Goal: Task Accomplishment & Management: Complete application form

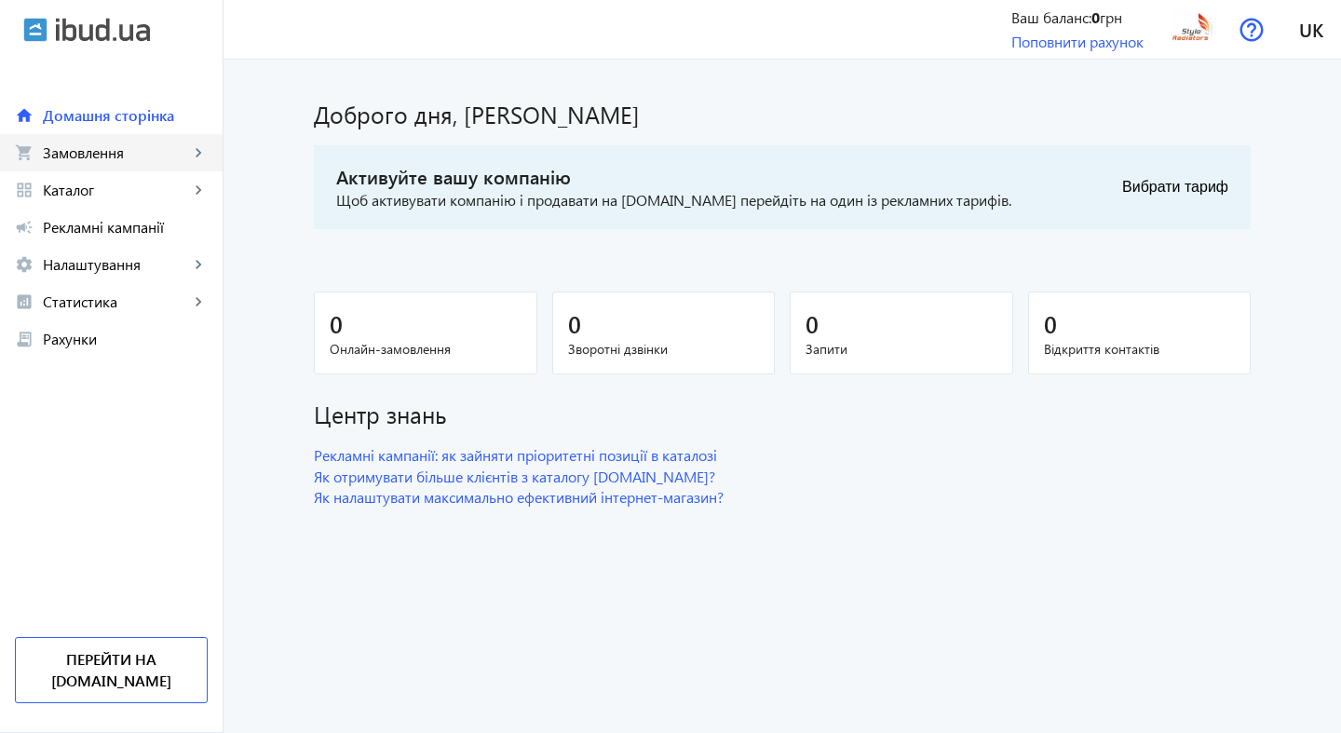
click at [123, 156] on span "Замовлення" at bounding box center [116, 152] width 146 height 19
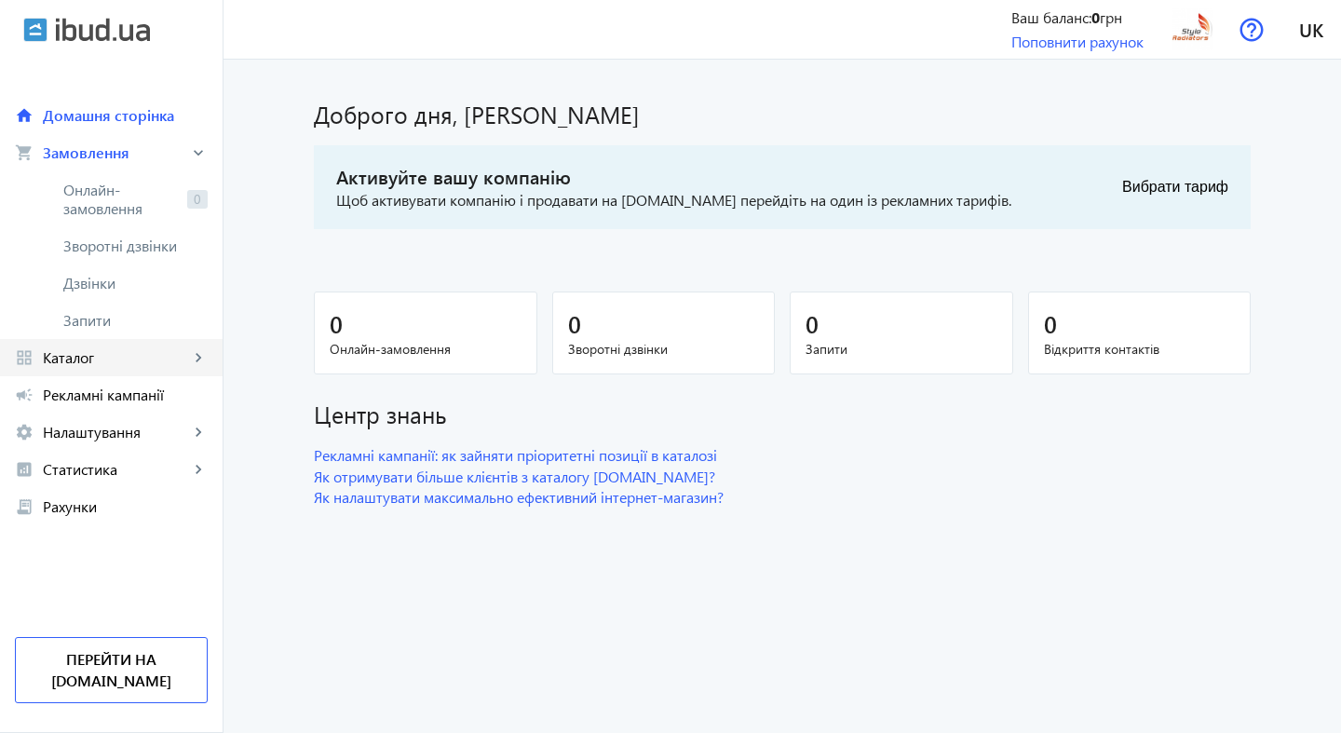
click at [123, 358] on span "Каталог" at bounding box center [116, 357] width 146 height 19
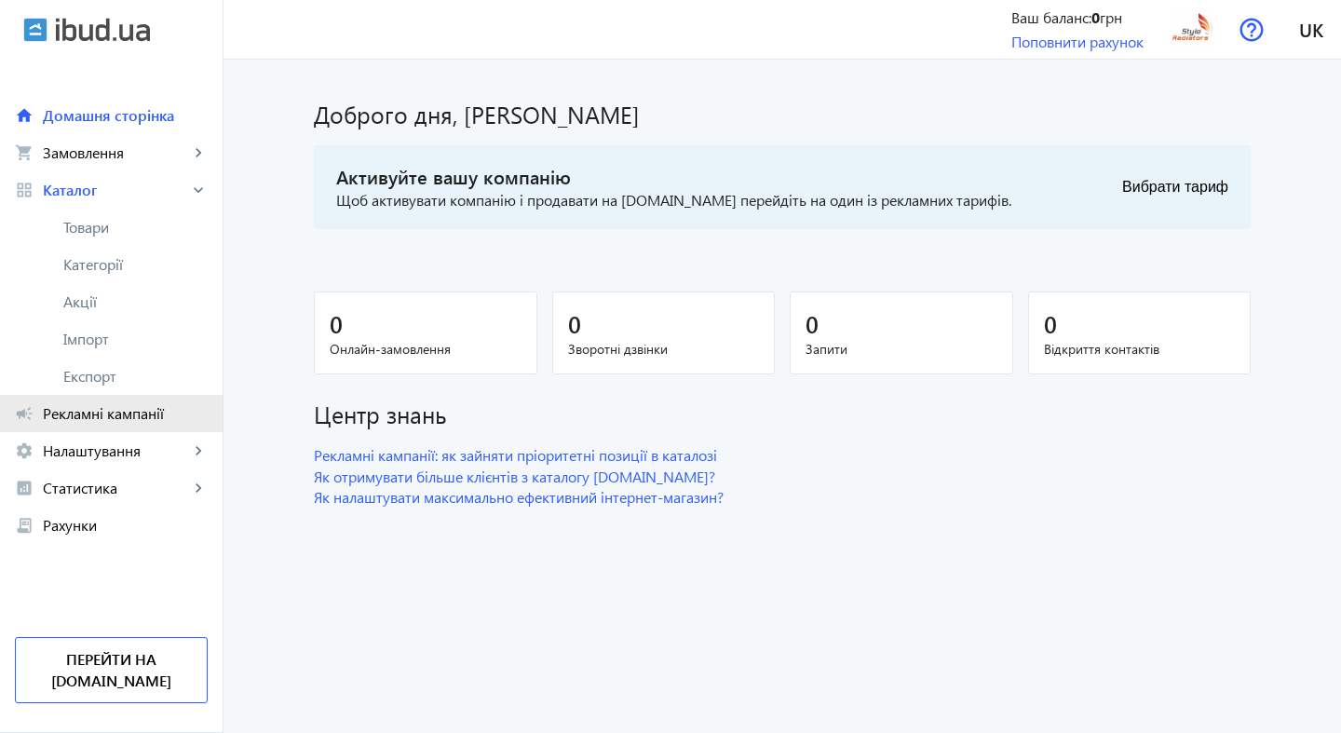
click at [113, 423] on link "campaign Рекламні кампанії" at bounding box center [111, 413] width 223 height 37
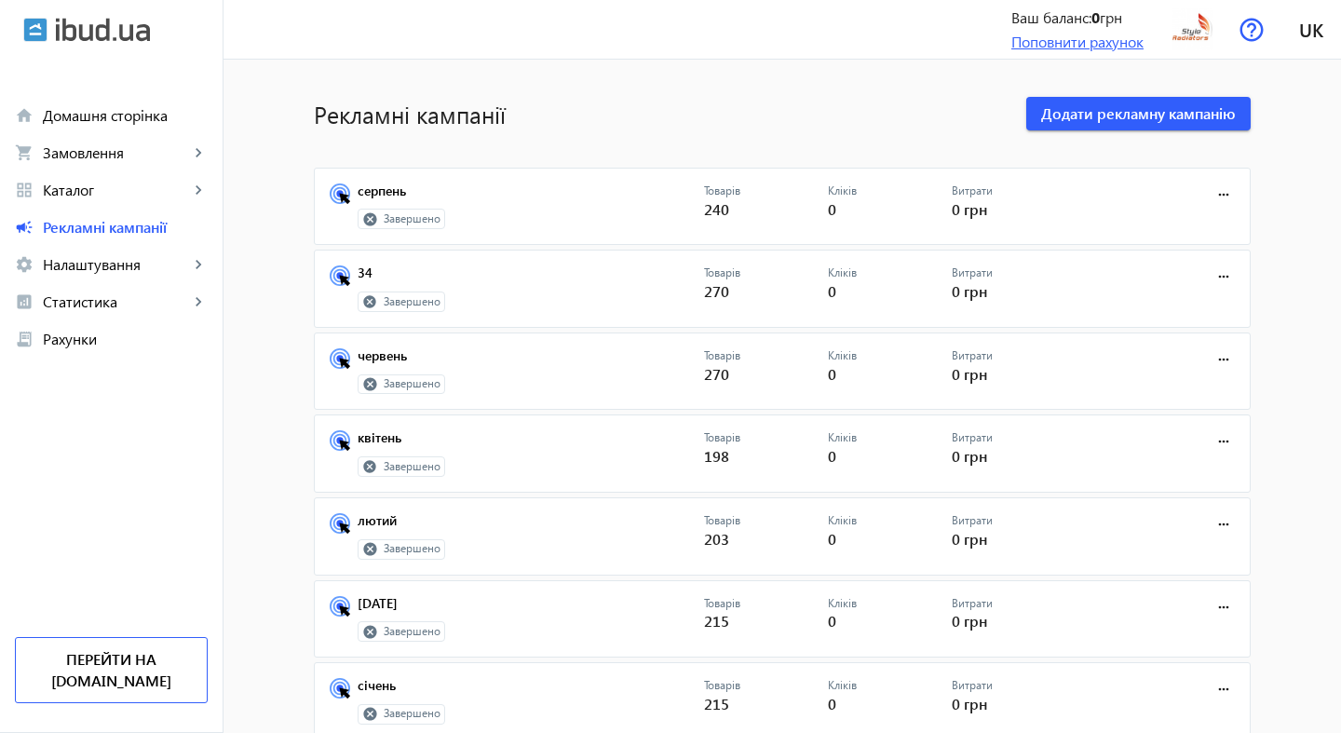
click at [1081, 42] on link "Поповнити рахунок" at bounding box center [1078, 42] width 132 height 20
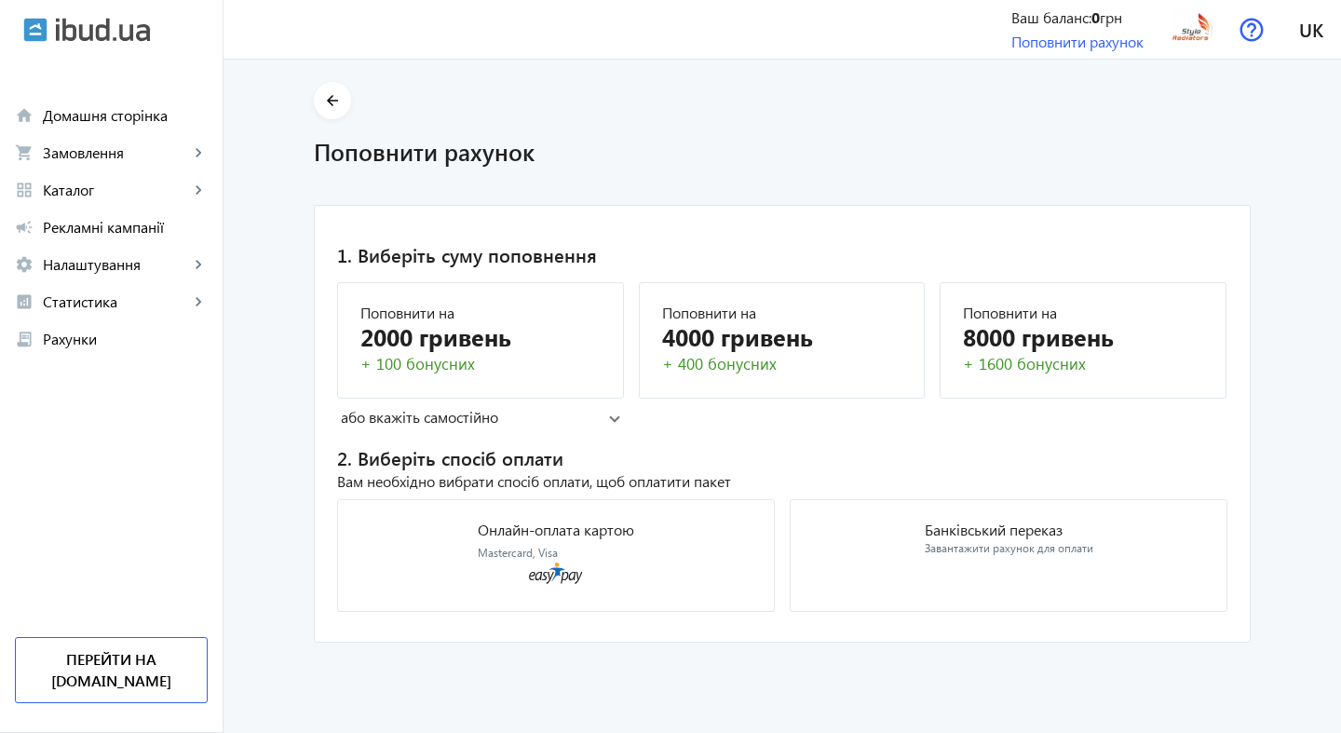
click at [528, 409] on mat-panel-title "або вкажіть самостійно" at bounding box center [475, 417] width 268 height 20
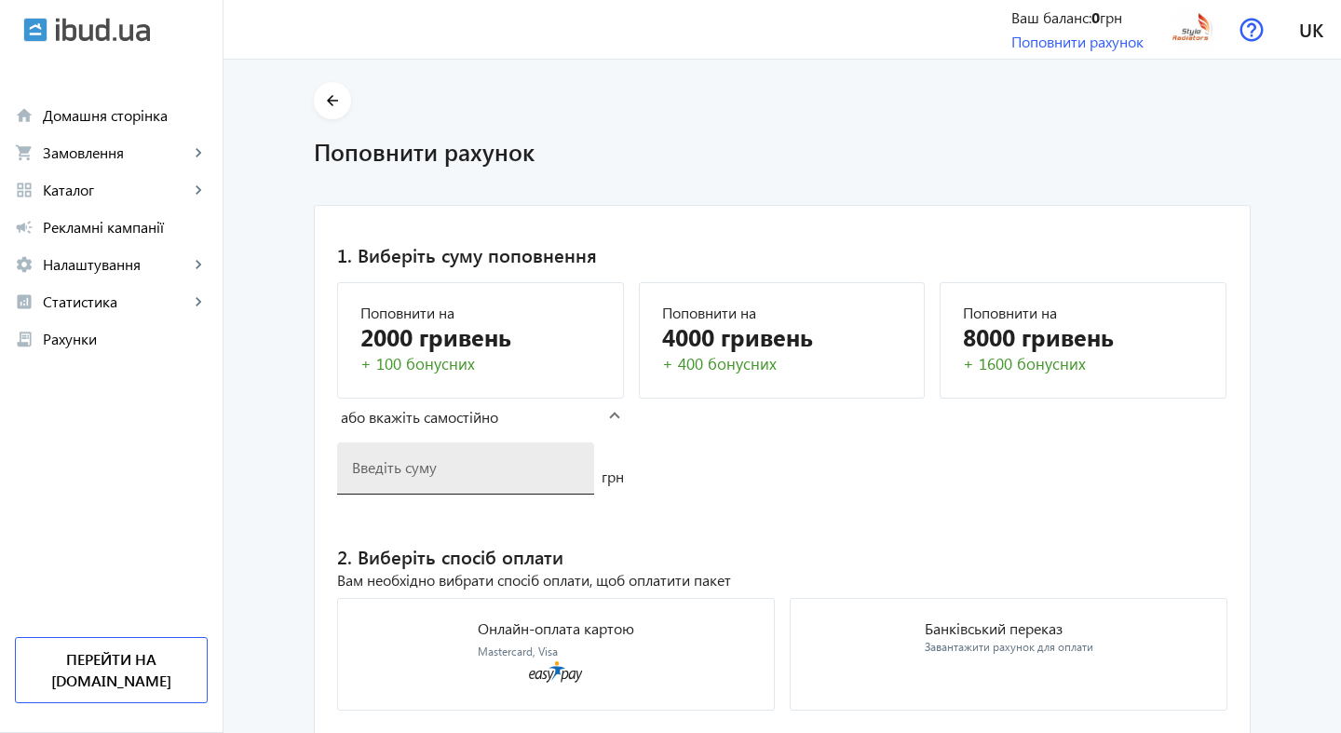
click at [497, 473] on input "number" at bounding box center [465, 467] width 227 height 20
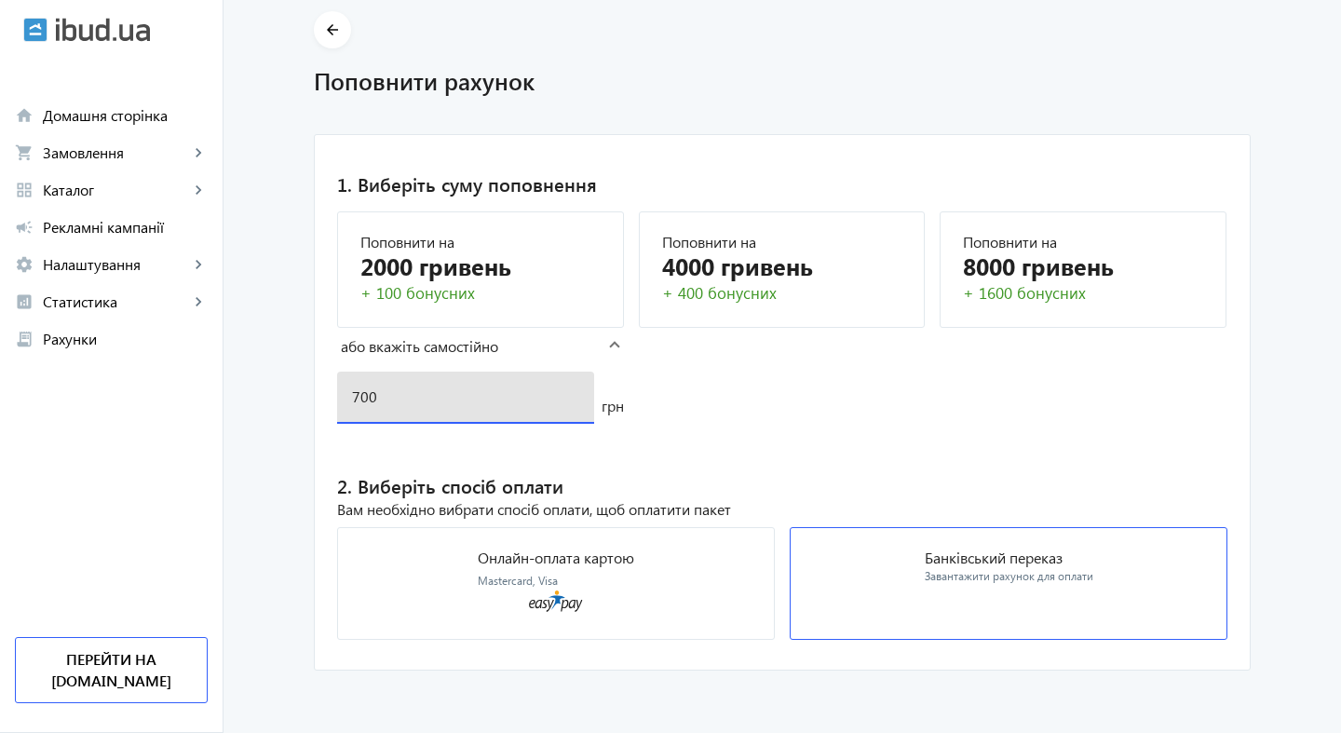
scroll to position [70, 0]
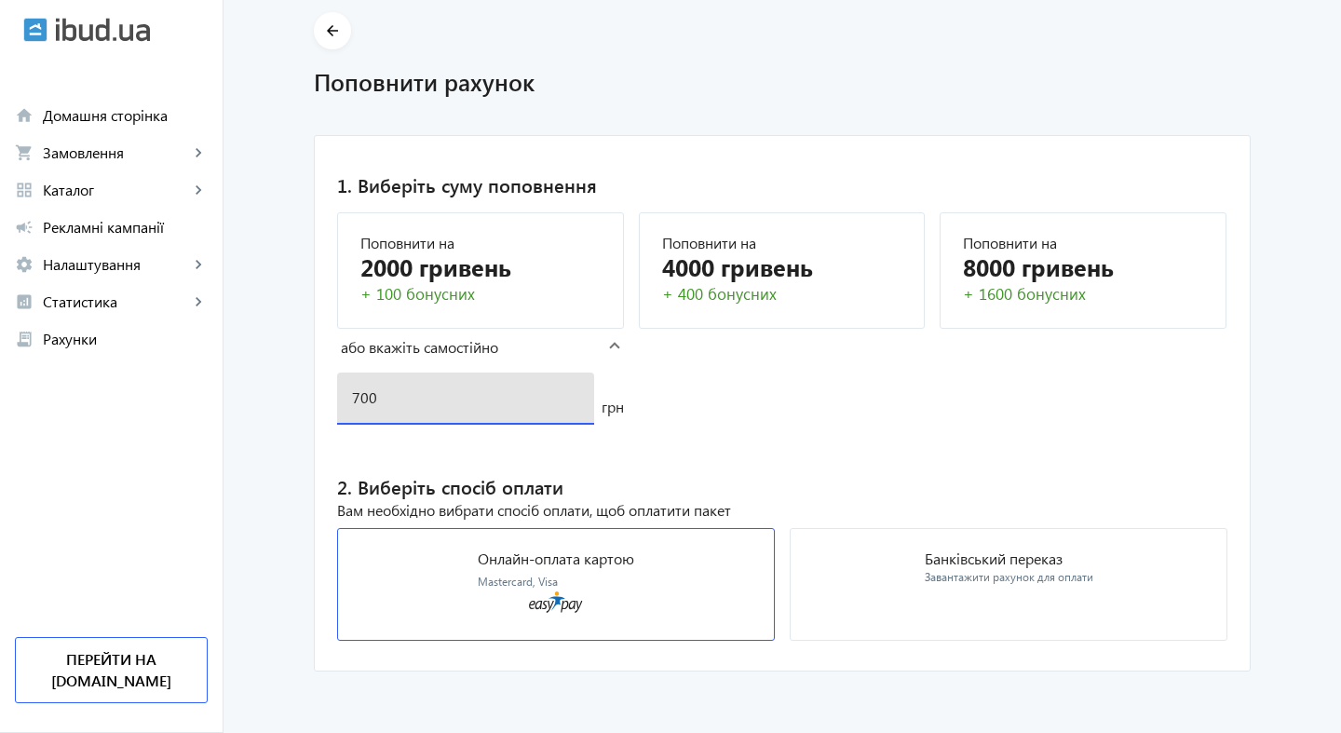
type input "700"
click at [650, 561] on mat-card "Онлайн-оплата картою Mastercard, Visa" at bounding box center [556, 584] width 438 height 113
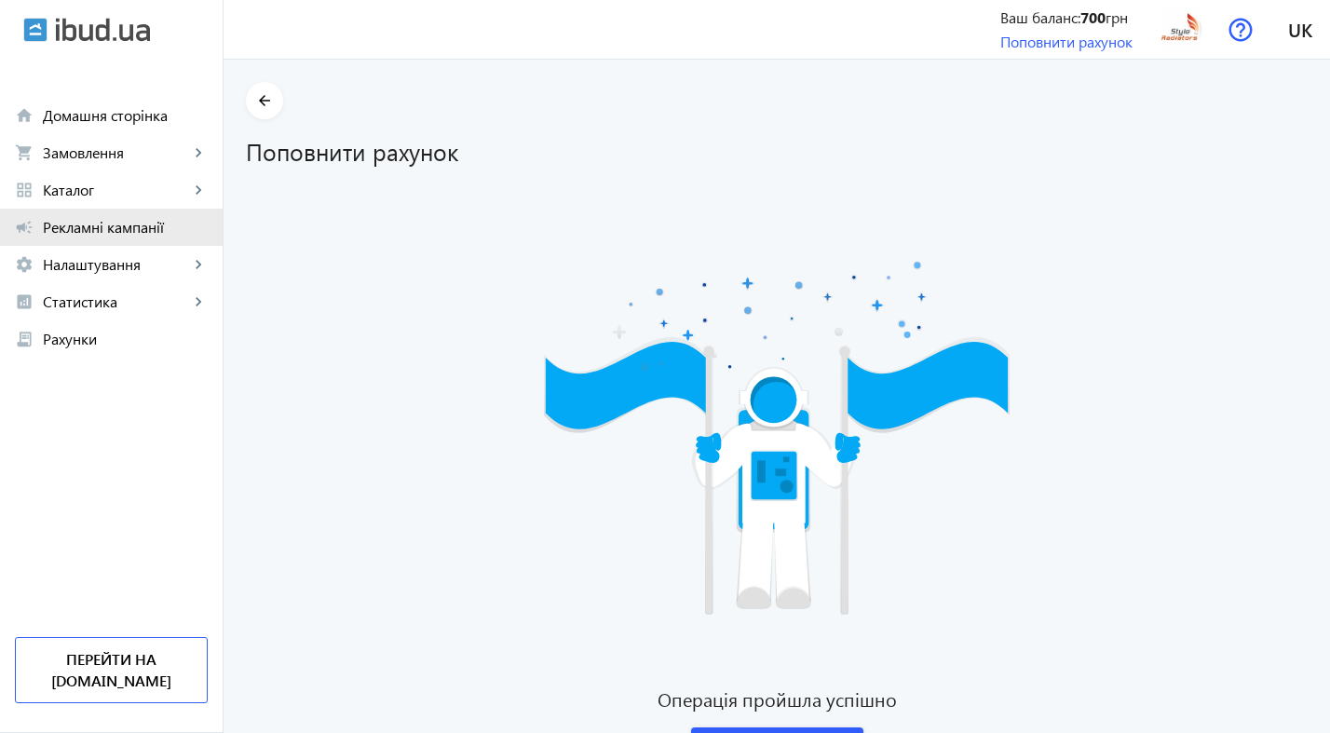
click at [38, 229] on link "campaign Рекламні кампанії" at bounding box center [111, 227] width 223 height 37
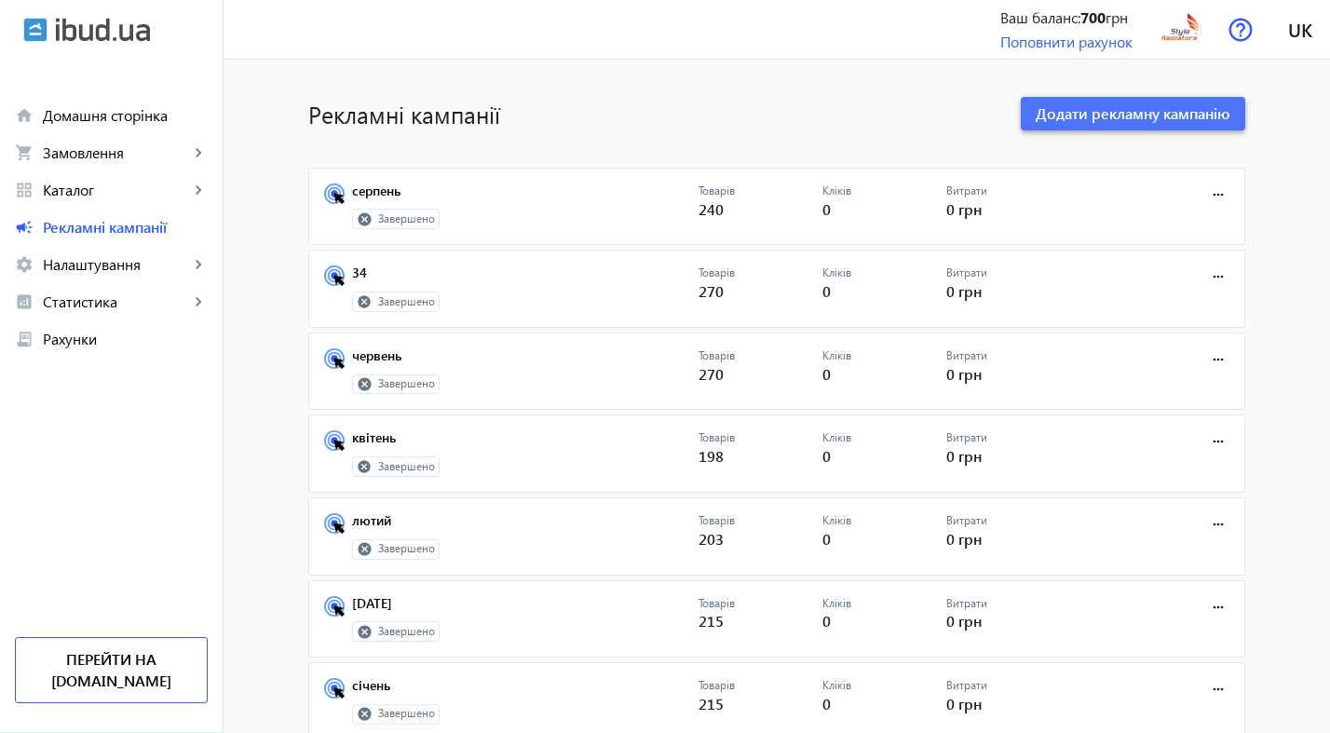
click at [1141, 116] on span "Додати рекламну кампанію" at bounding box center [1133, 113] width 195 height 20
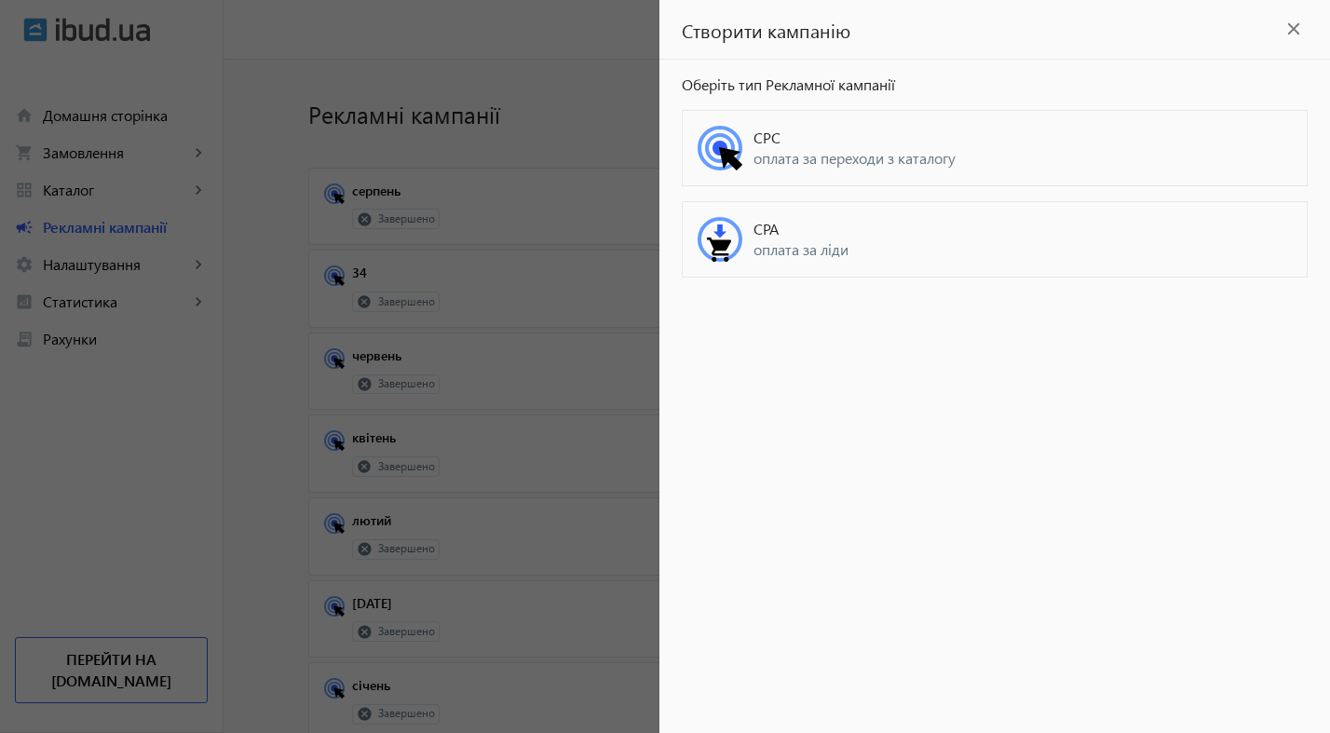
click at [779, 152] on span "оплата за переходи з каталогу" at bounding box center [1023, 158] width 538 height 20
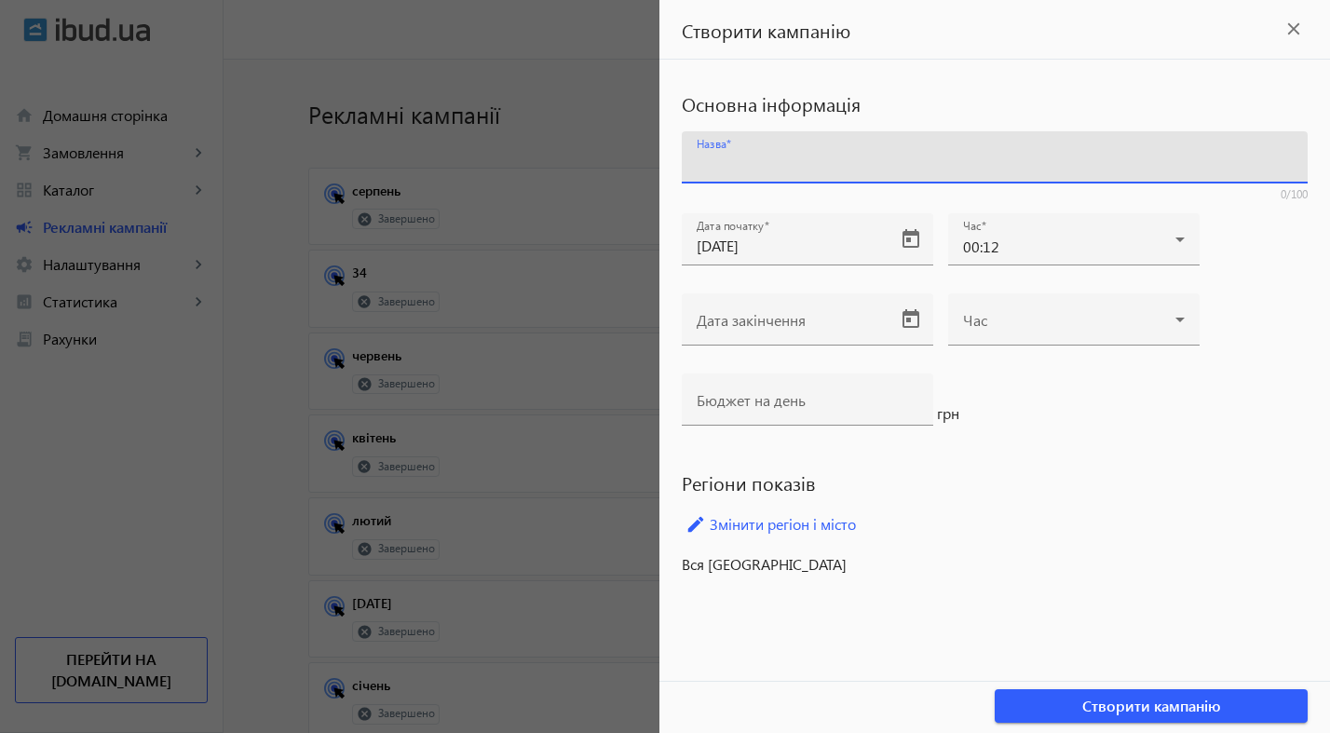
click at [765, 160] on input "Назва" at bounding box center [995, 164] width 596 height 20
type input ";"
type input "10"
click at [776, 313] on mat-label "Дата закінчення" at bounding box center [751, 320] width 109 height 20
click at [776, 316] on input "Дата закінчення" at bounding box center [791, 326] width 188 height 20
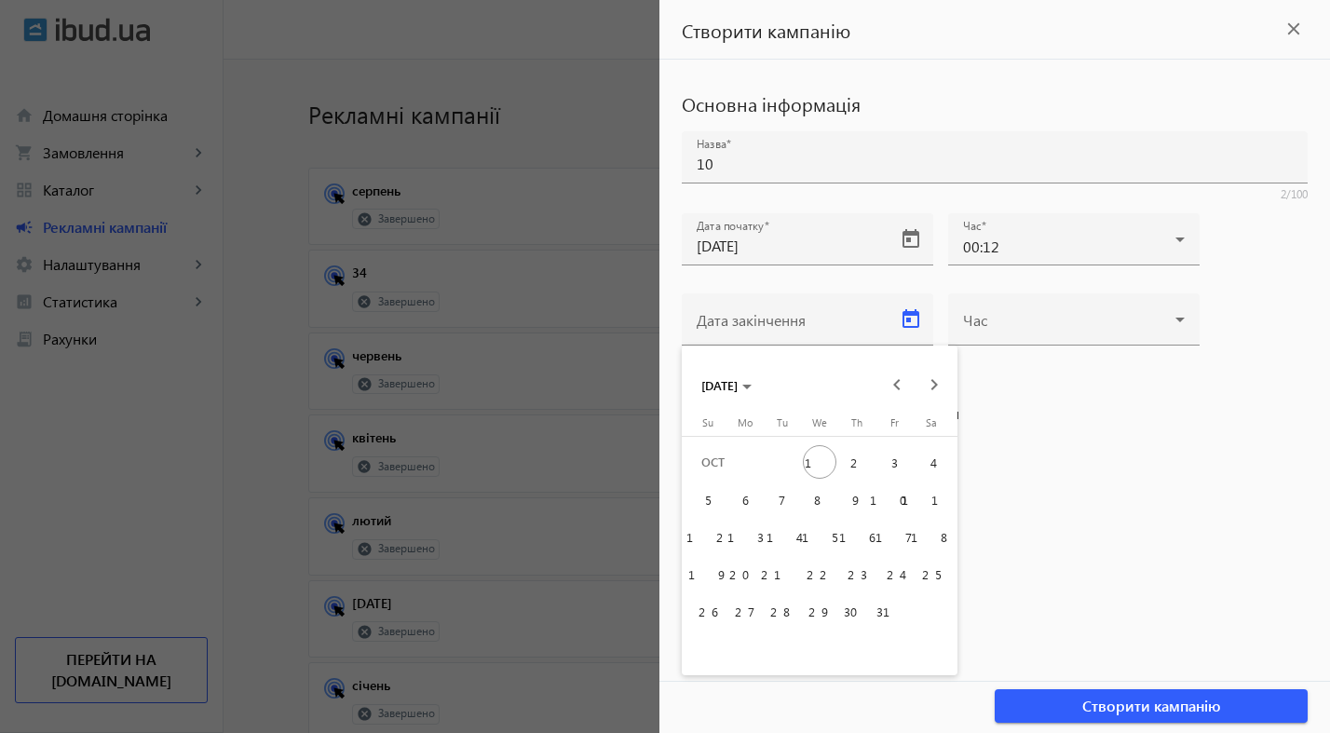
click at [894, 532] on span "17" at bounding box center [894, 537] width 34 height 34
type input "17.10.2025"
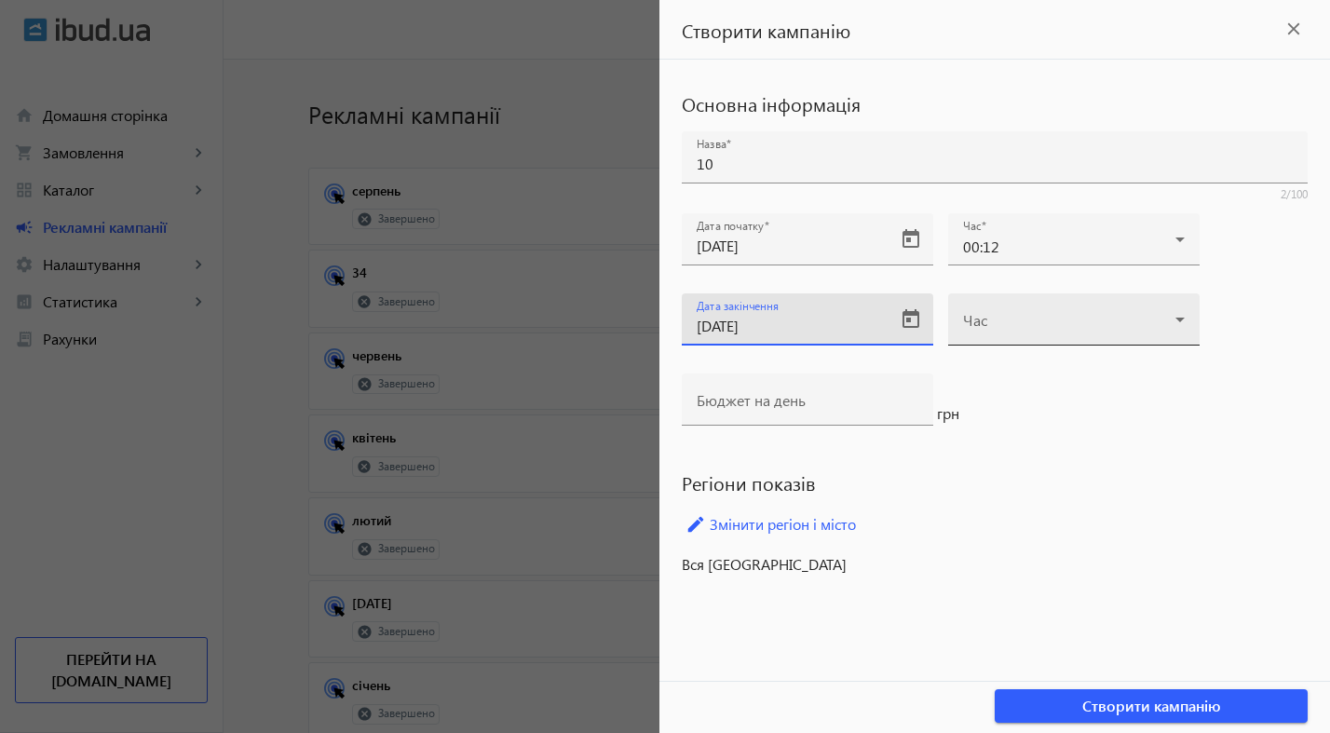
click at [1054, 331] on span at bounding box center [1069, 326] width 212 height 15
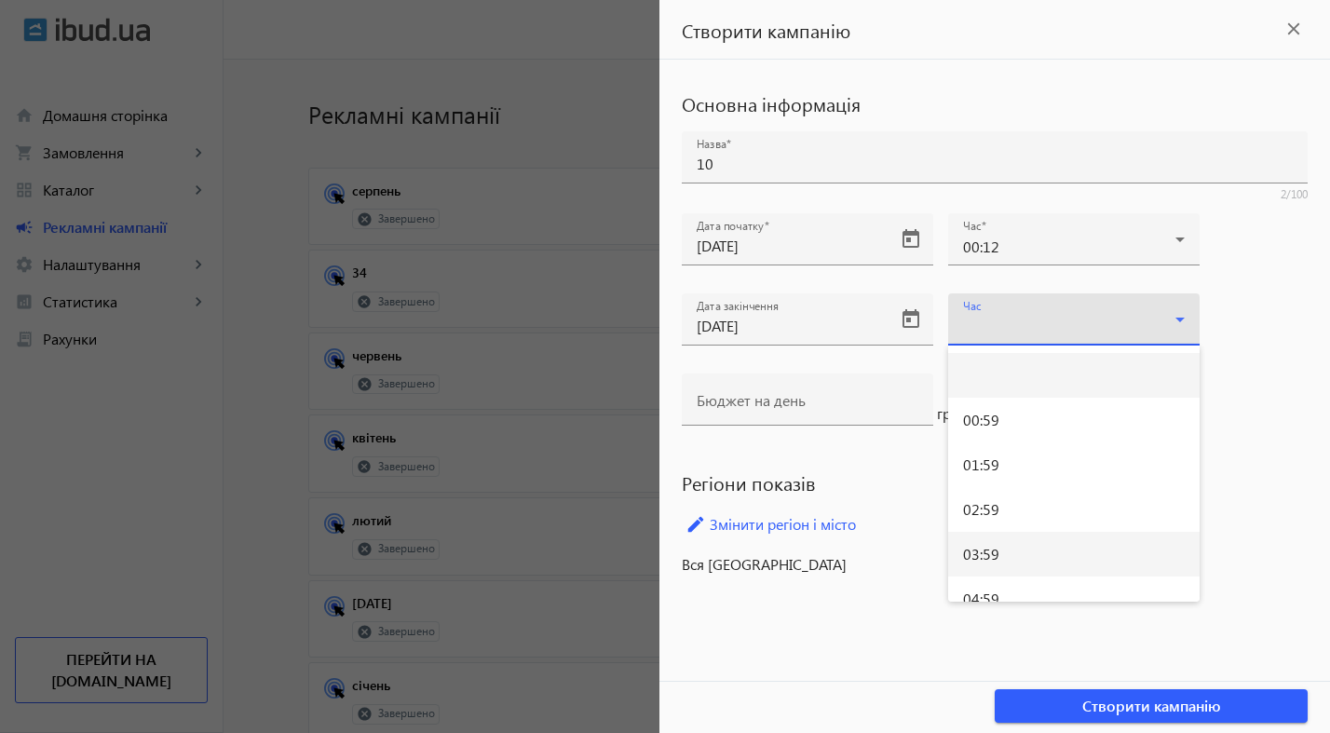
click at [1037, 548] on mat-option "03:59" at bounding box center [1073, 554] width 251 height 45
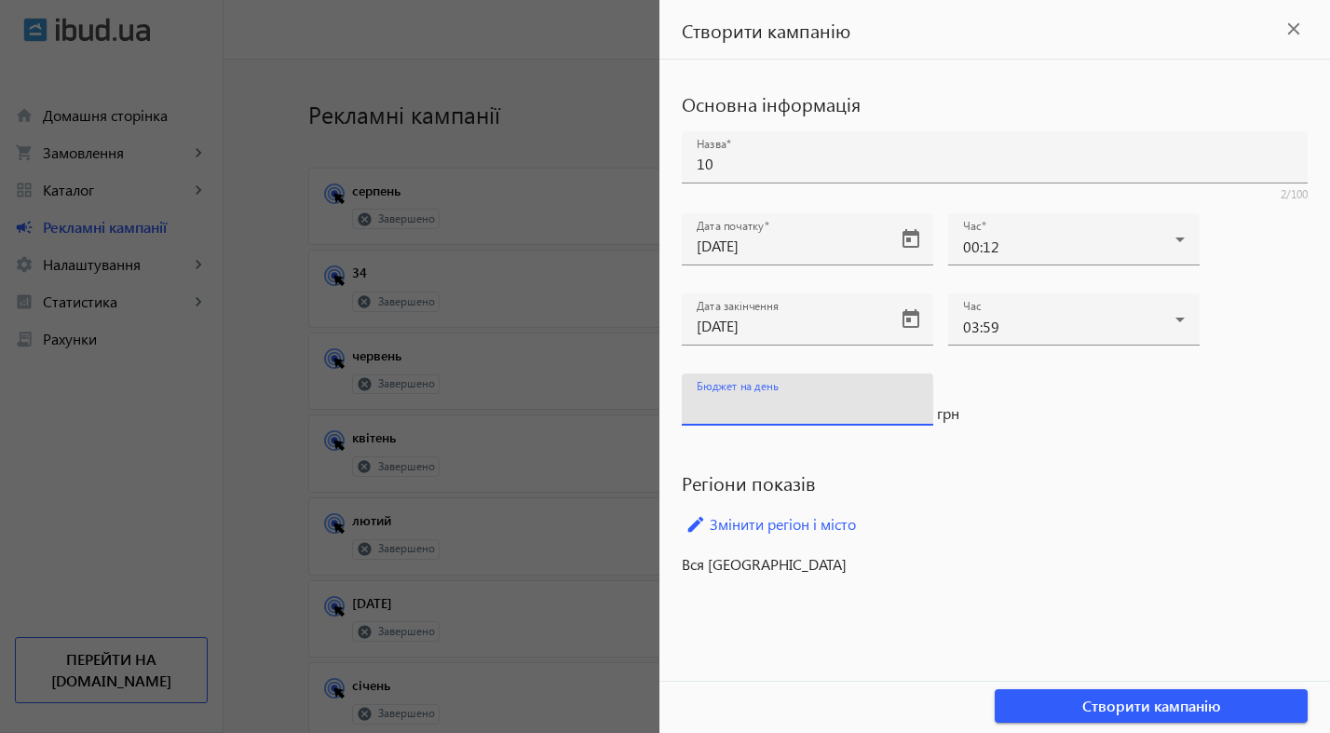
click at [812, 406] on input "Бюджет на день" at bounding box center [808, 406] width 222 height 20
type input "120"
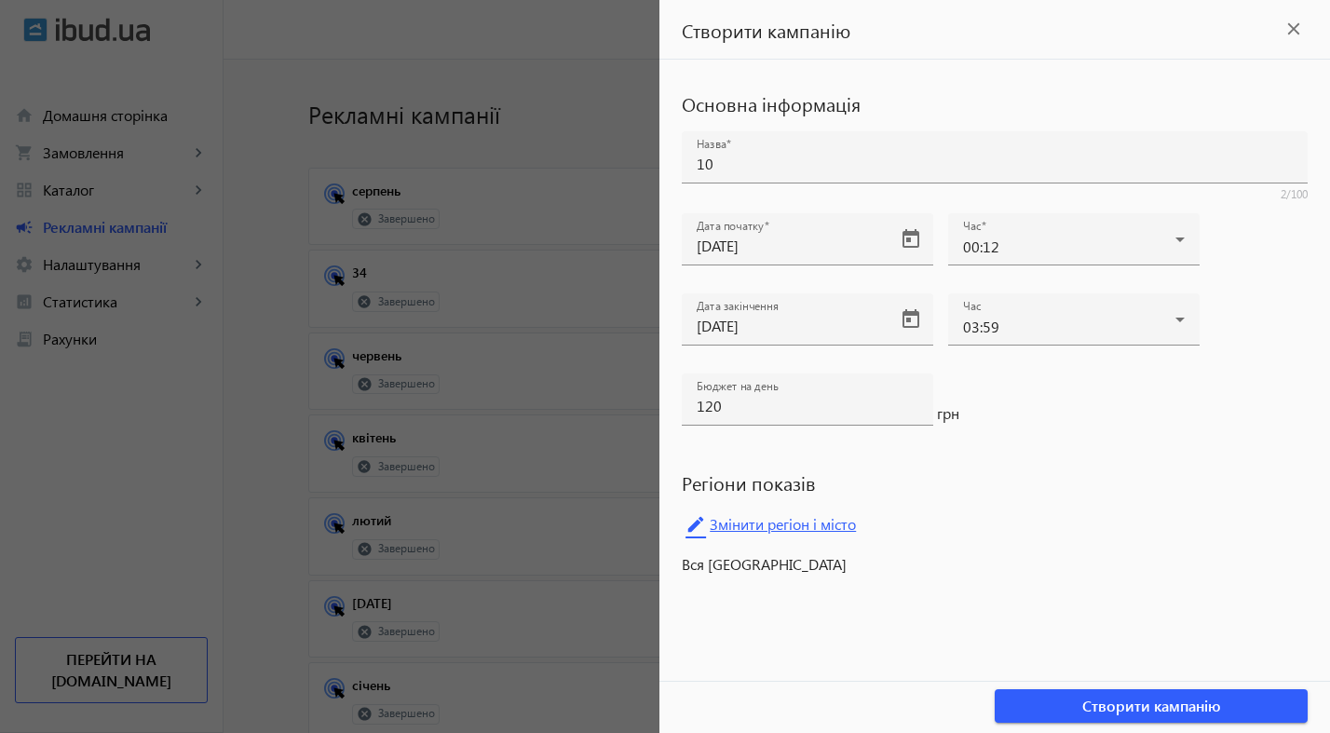
click at [819, 523] on link "edit Змінити регіон і місто" at bounding box center [995, 524] width 626 height 28
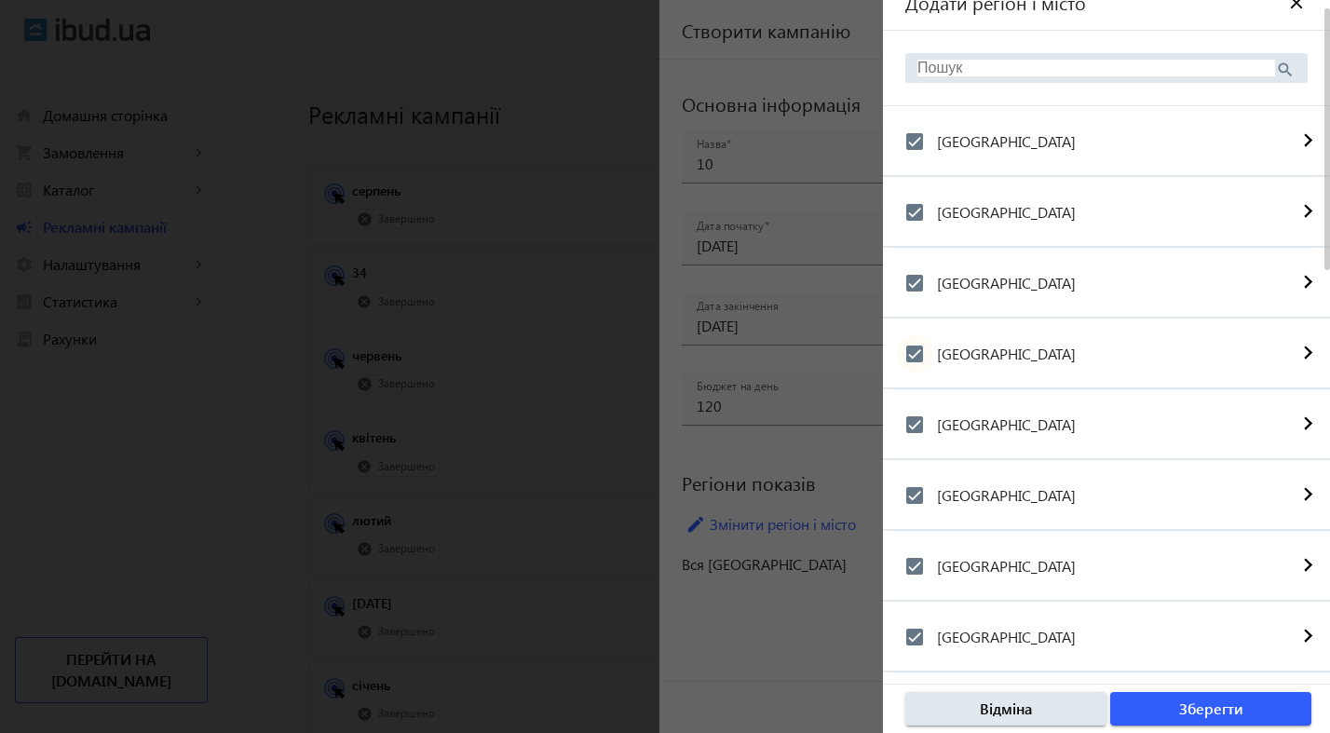
scroll to position [25, 0]
click at [917, 428] on input "Донецька область" at bounding box center [914, 425] width 37 height 37
checkbox input "false"
click at [916, 636] on input "Запорізька область" at bounding box center [914, 637] width 37 height 37
checkbox input "false"
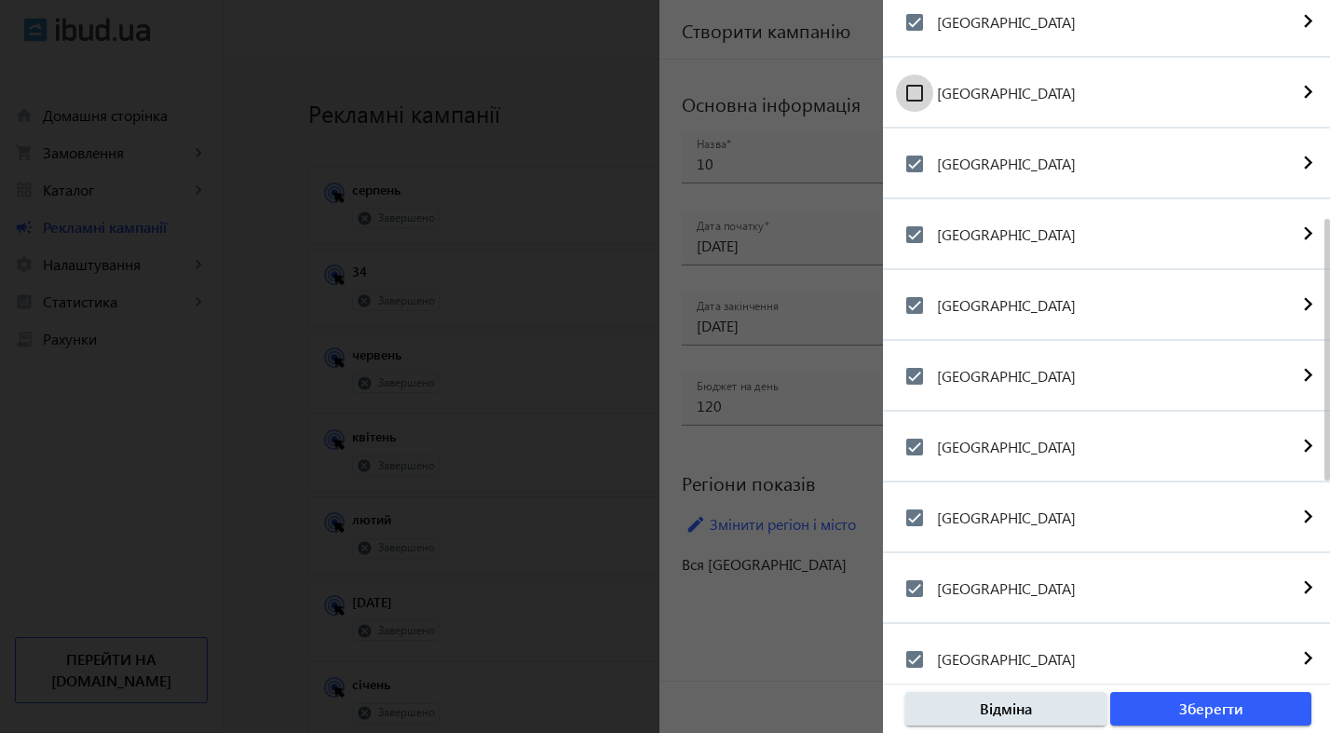
scroll to position [605, 0]
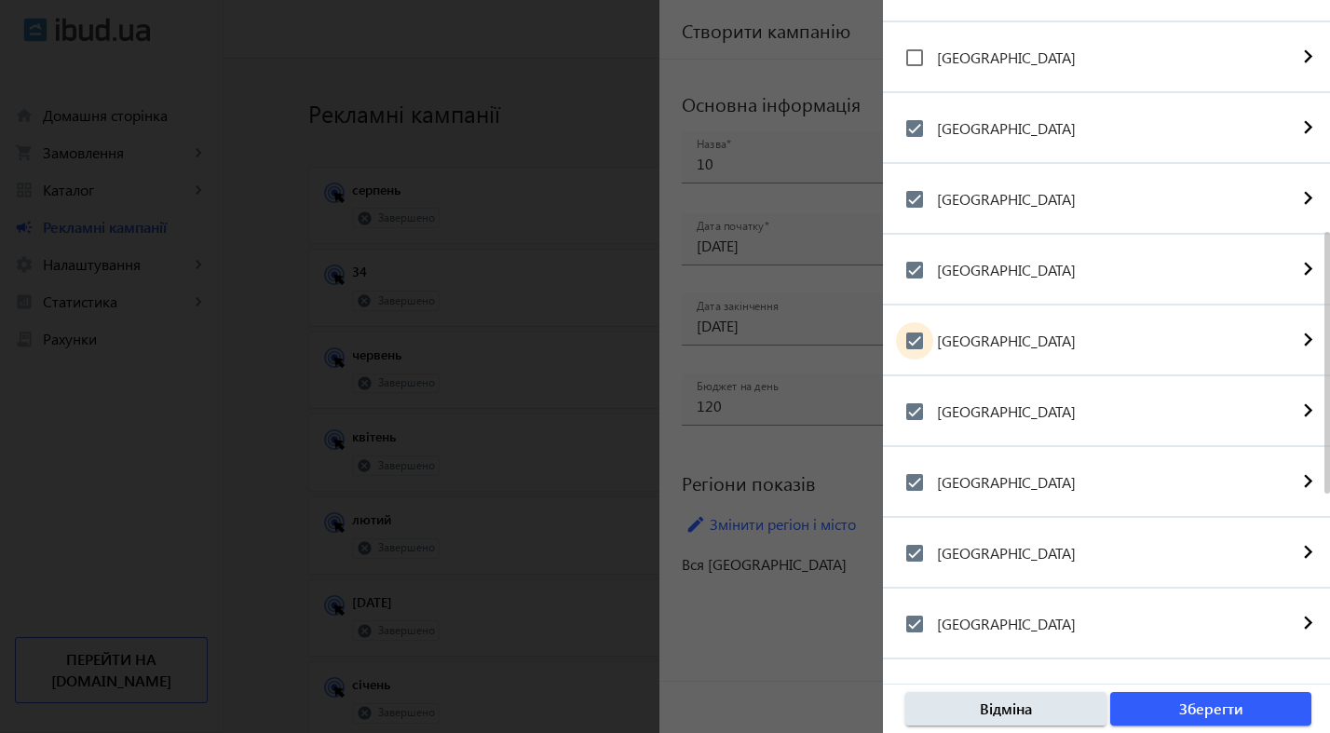
click at [913, 341] on input "Миколаївська область" at bounding box center [914, 340] width 37 height 37
checkbox input "false"
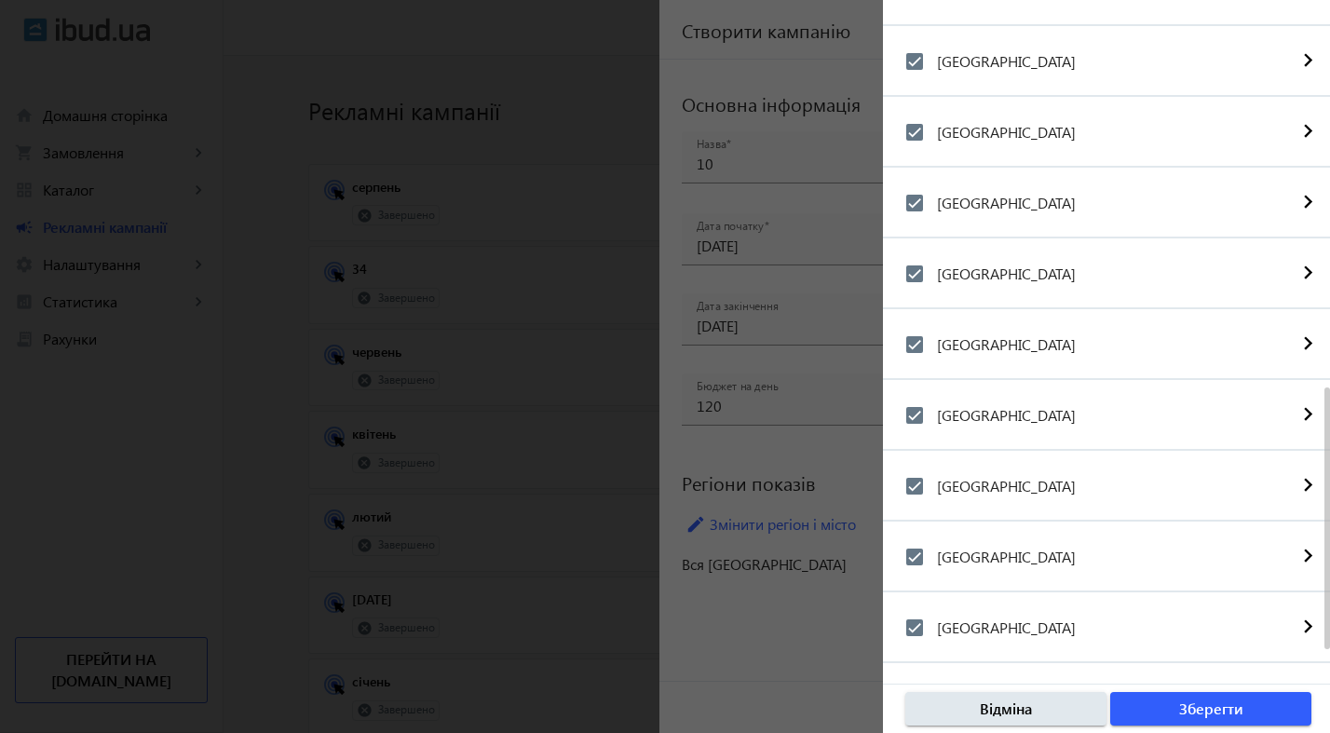
scroll to position [5, 0]
click at [918, 418] on input "Херсонська область" at bounding box center [914, 415] width 37 height 37
checkbox input "false"
click at [1173, 712] on span "button" at bounding box center [1210, 709] width 201 height 45
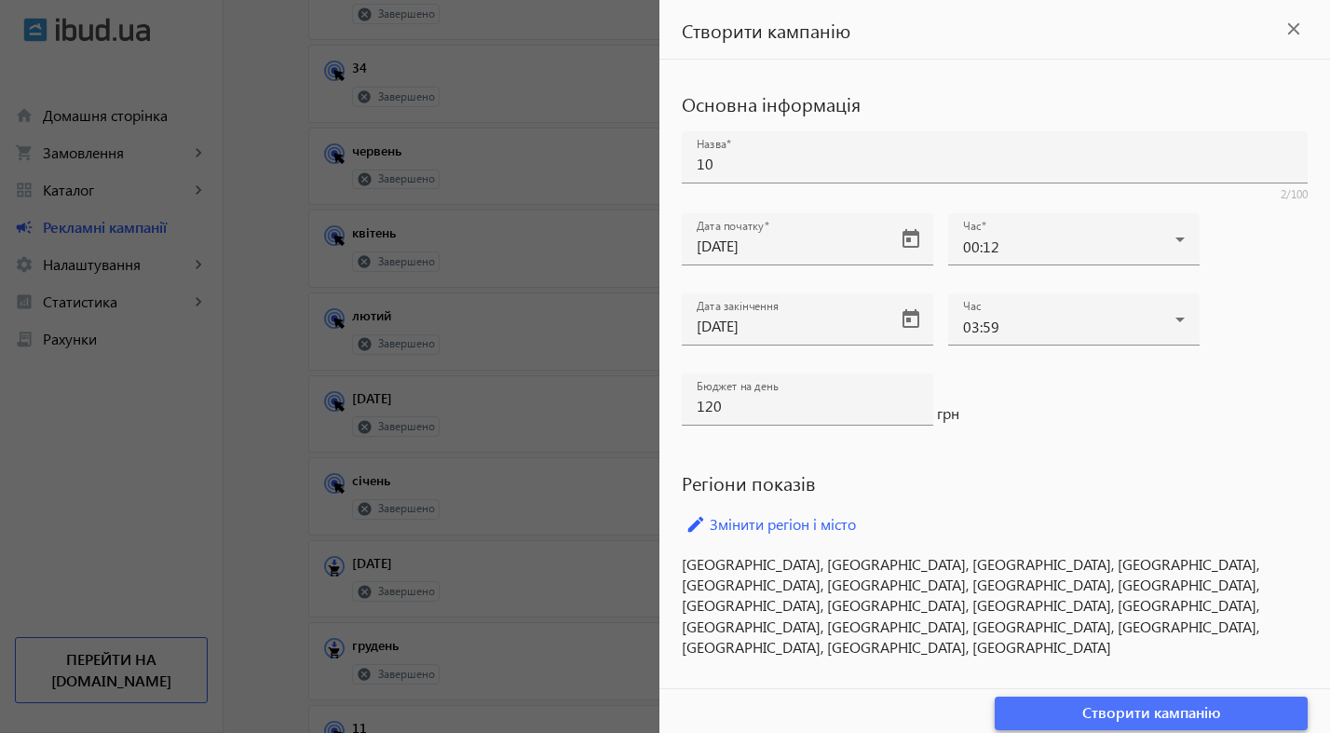
click at [1166, 713] on span "Створити кампанію" at bounding box center [1151, 712] width 139 height 20
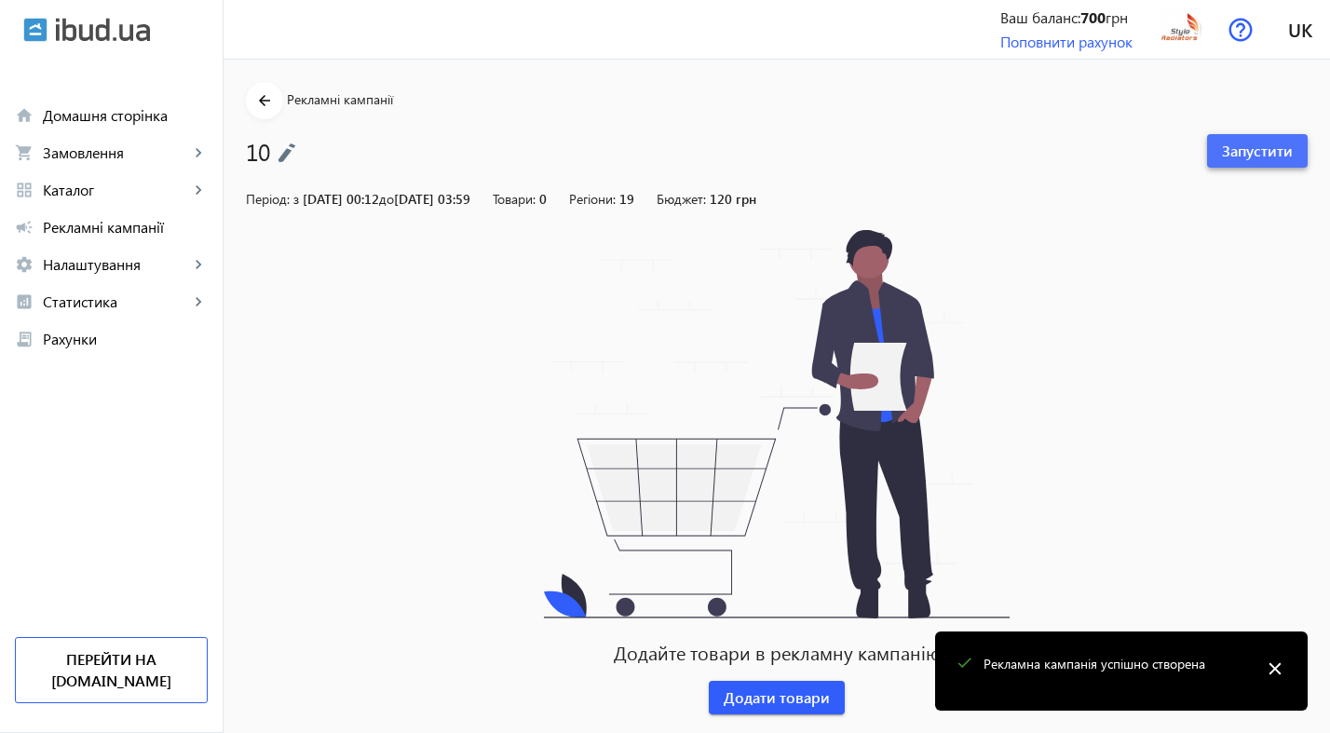
click at [1253, 165] on span at bounding box center [1257, 151] width 101 height 45
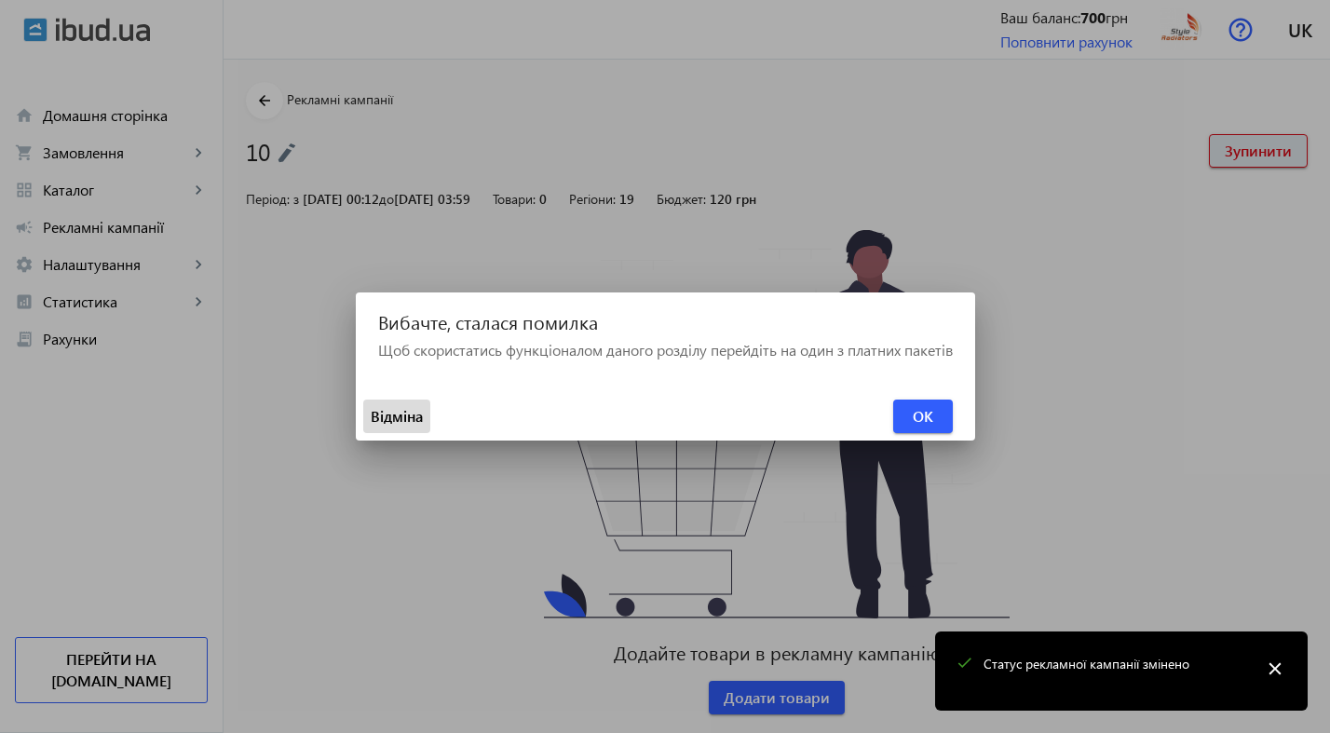
click at [390, 408] on span "Відміна" at bounding box center [397, 416] width 52 height 20
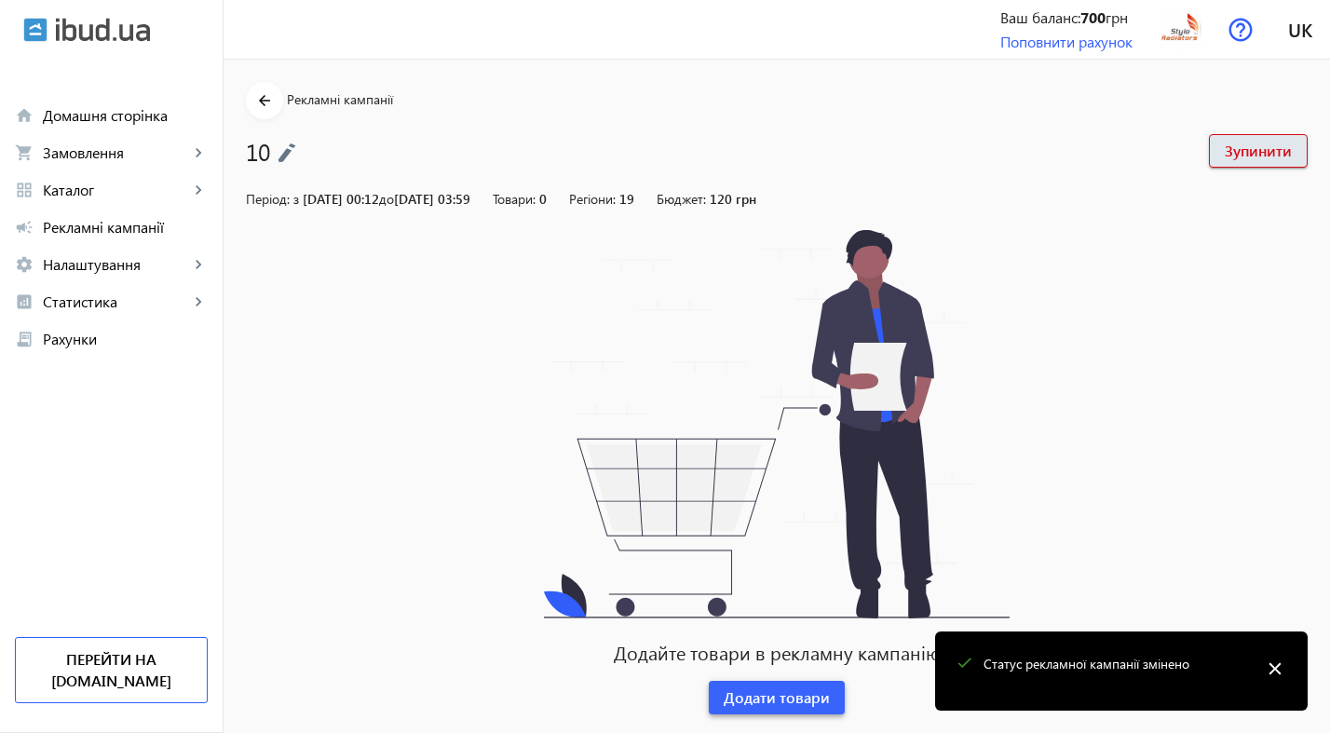
click at [793, 697] on span "Додати товари" at bounding box center [777, 697] width 106 height 20
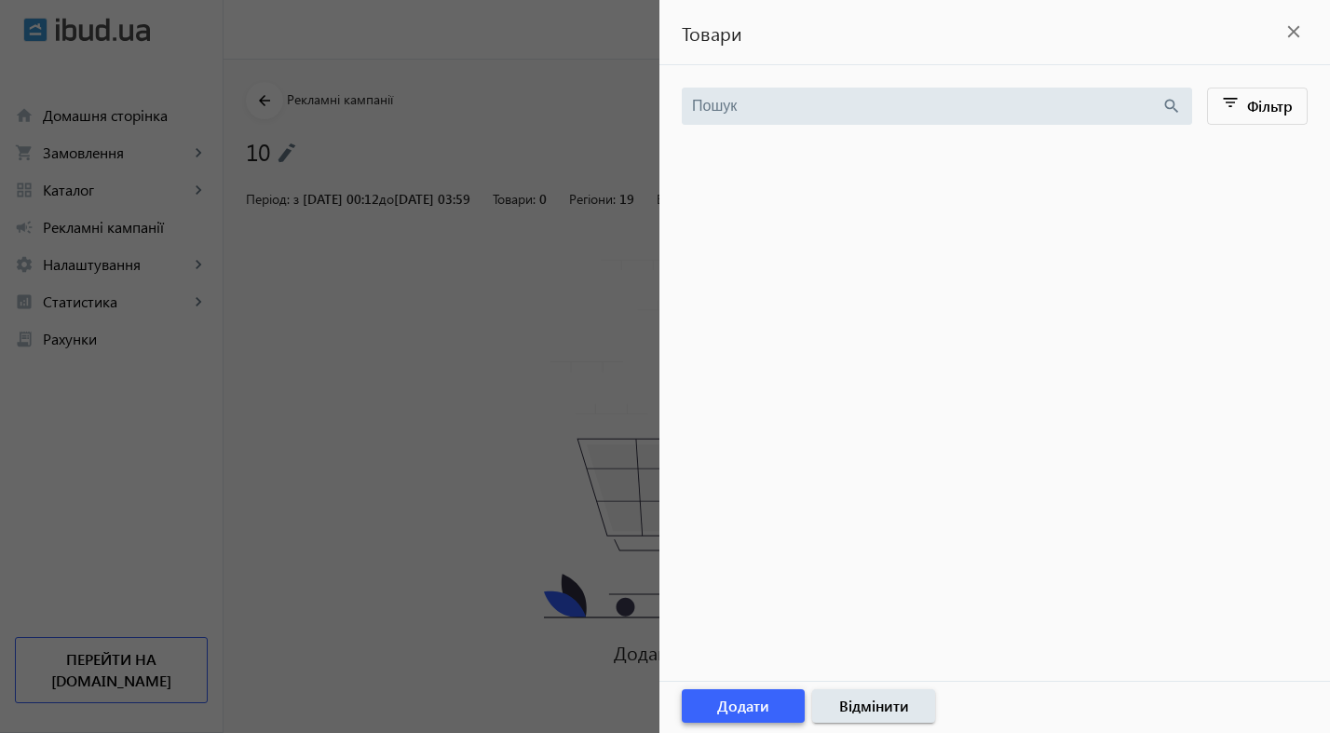
click at [736, 710] on span "Додати" at bounding box center [743, 706] width 52 height 20
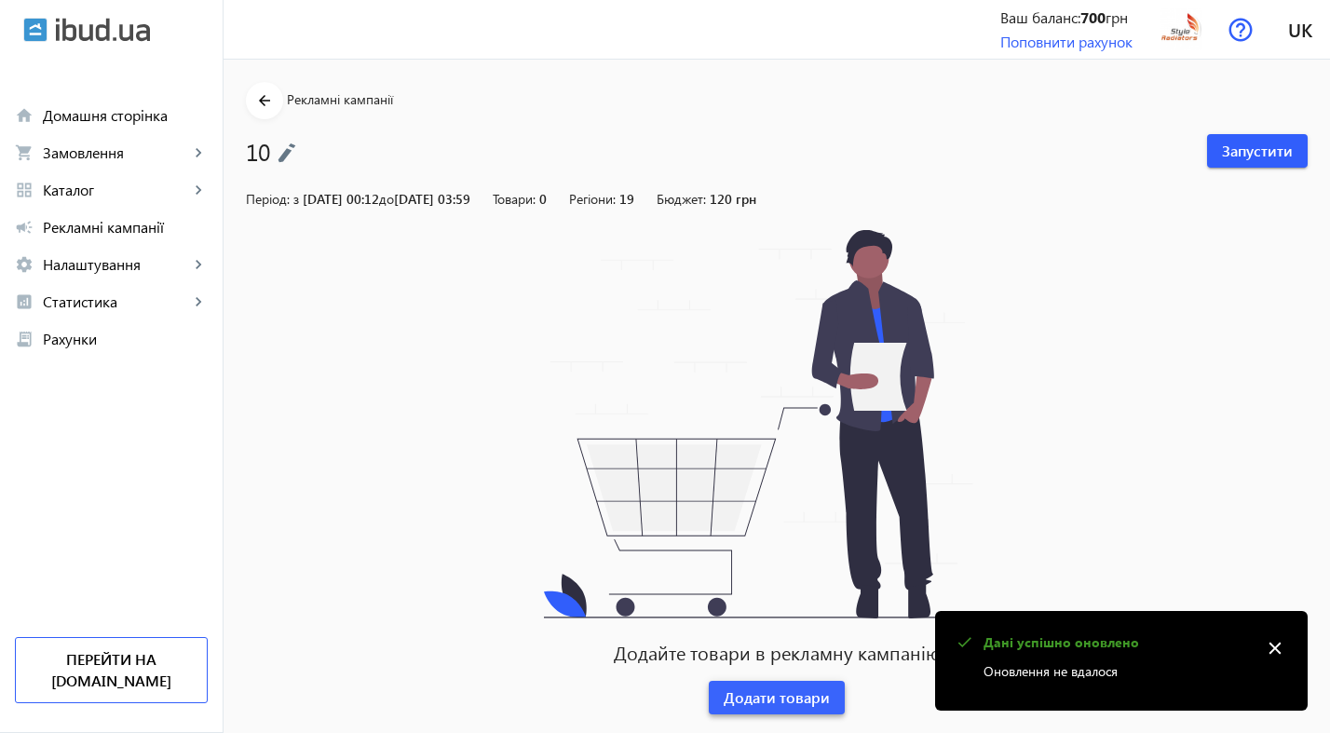
click at [775, 695] on span "Додати товари" at bounding box center [777, 697] width 106 height 20
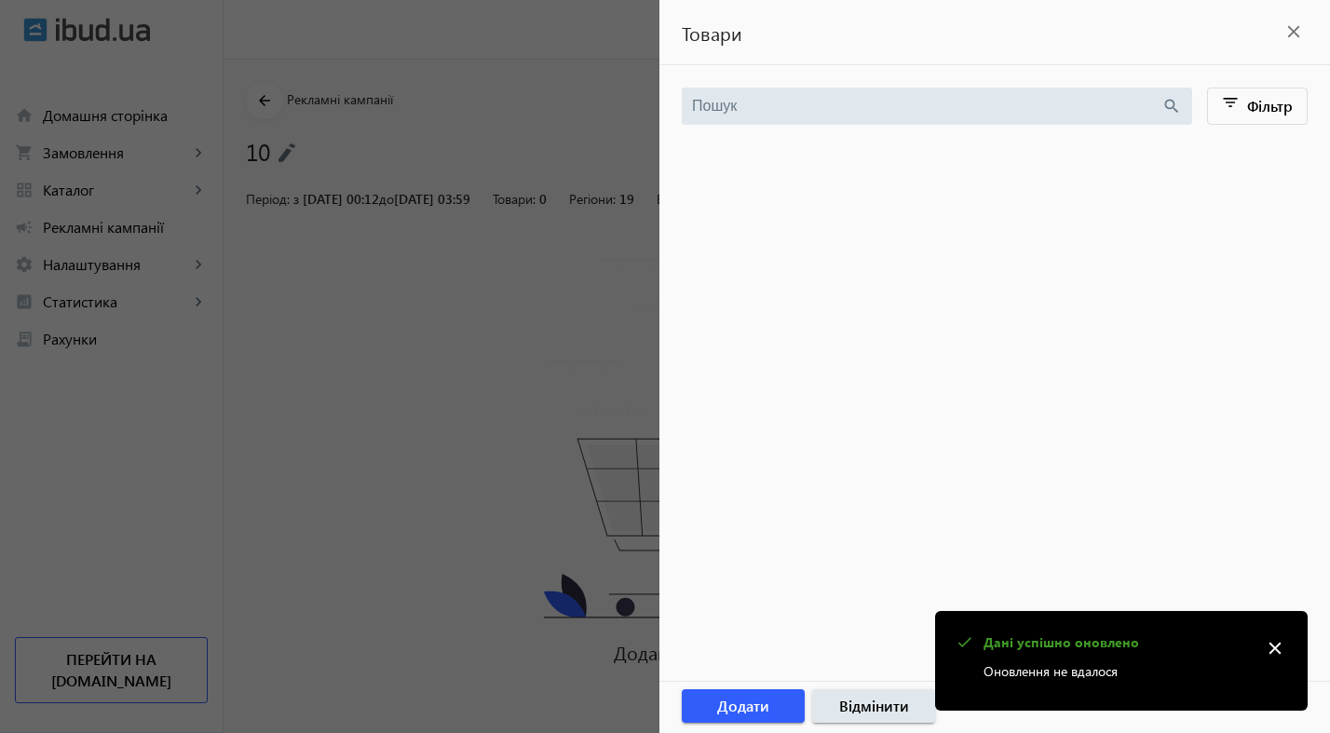
click at [315, 187] on div at bounding box center [665, 366] width 1330 height 733
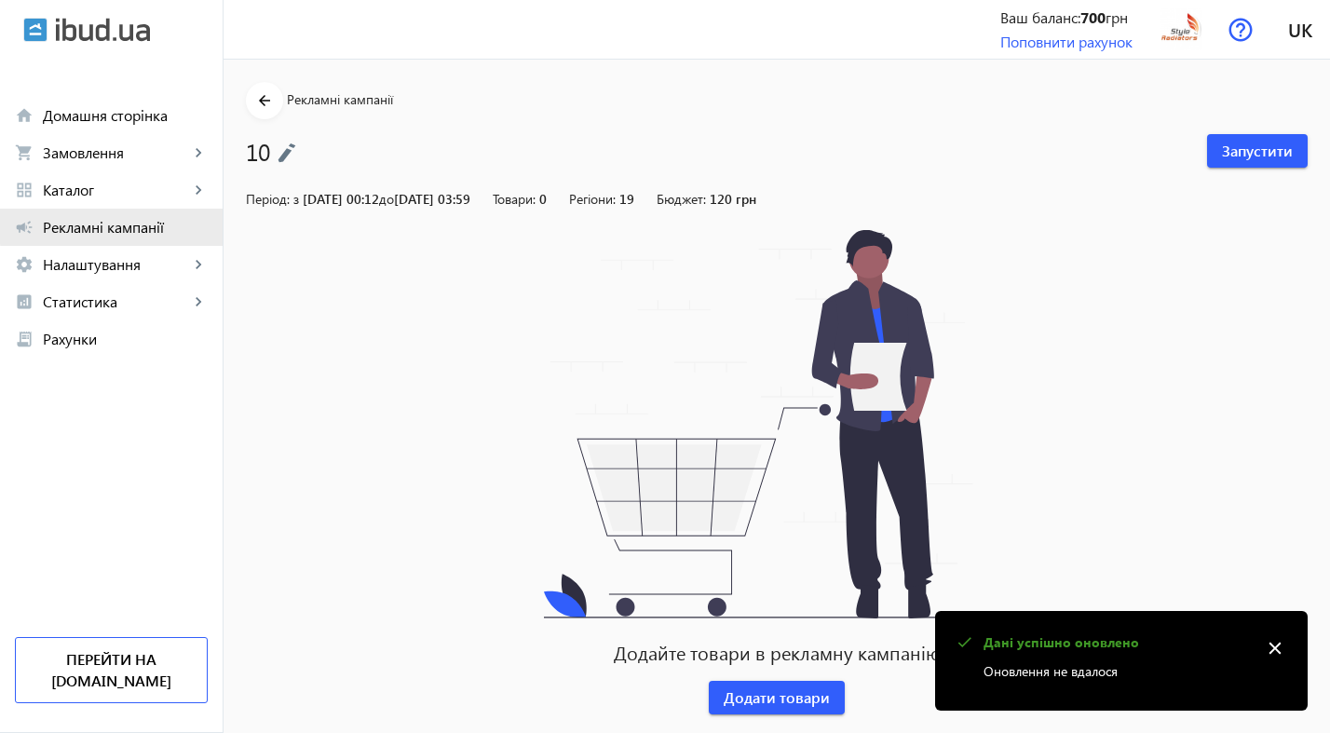
click at [131, 213] on link "campaign Рекламні кампанії" at bounding box center [111, 227] width 223 height 37
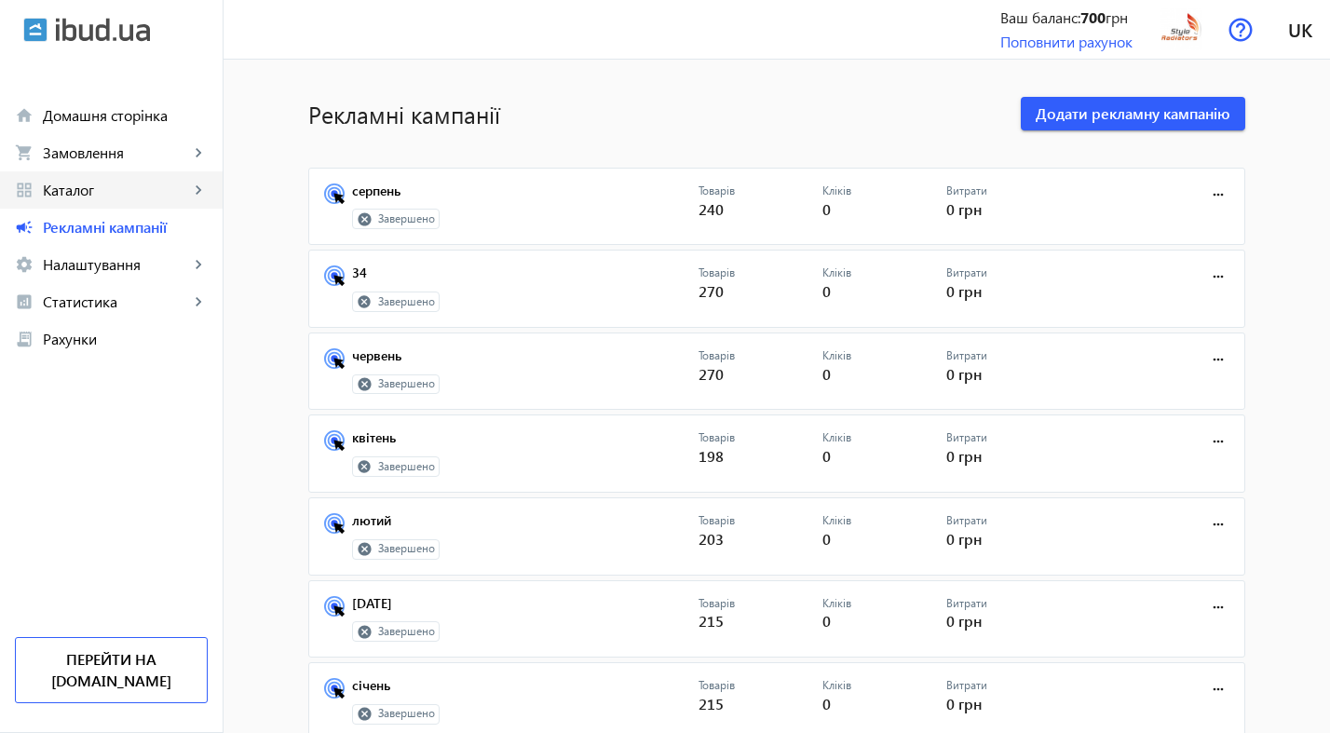
click at [136, 194] on span "Каталог" at bounding box center [116, 190] width 146 height 19
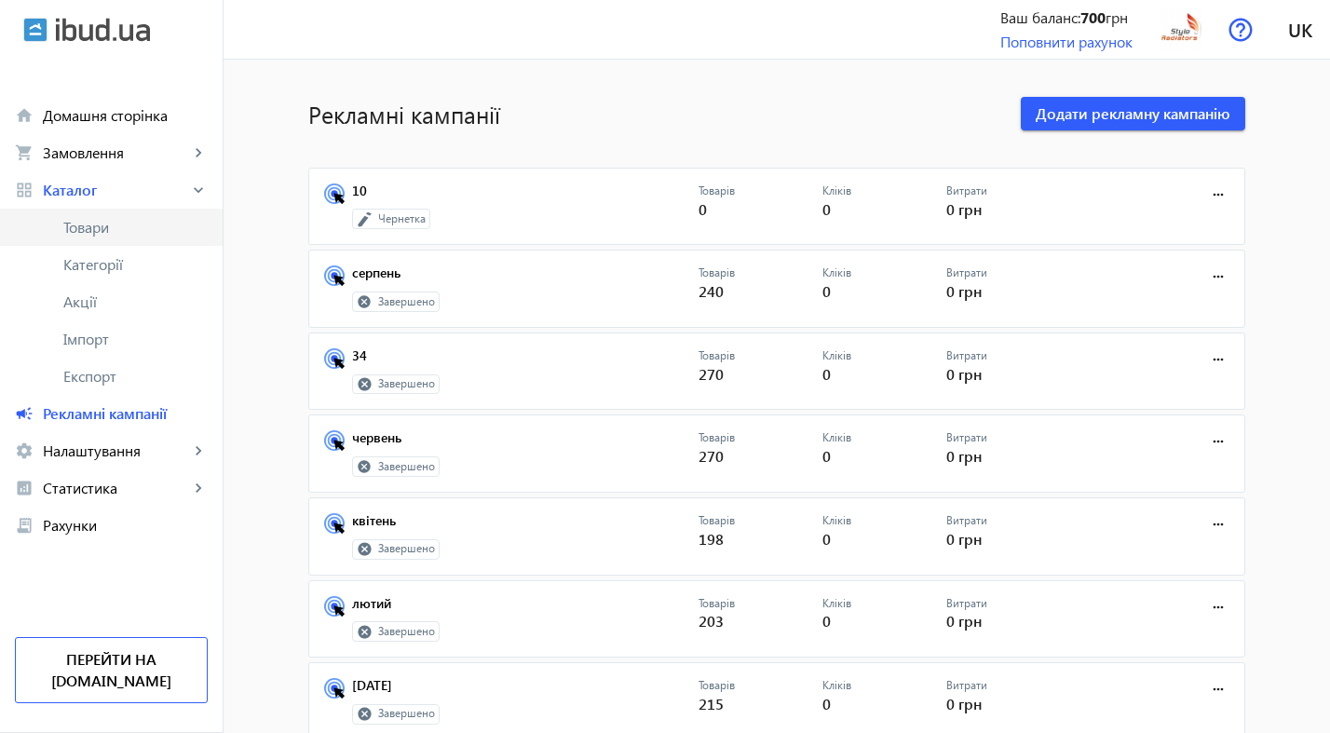
click at [126, 231] on span "Товари" at bounding box center [135, 227] width 144 height 19
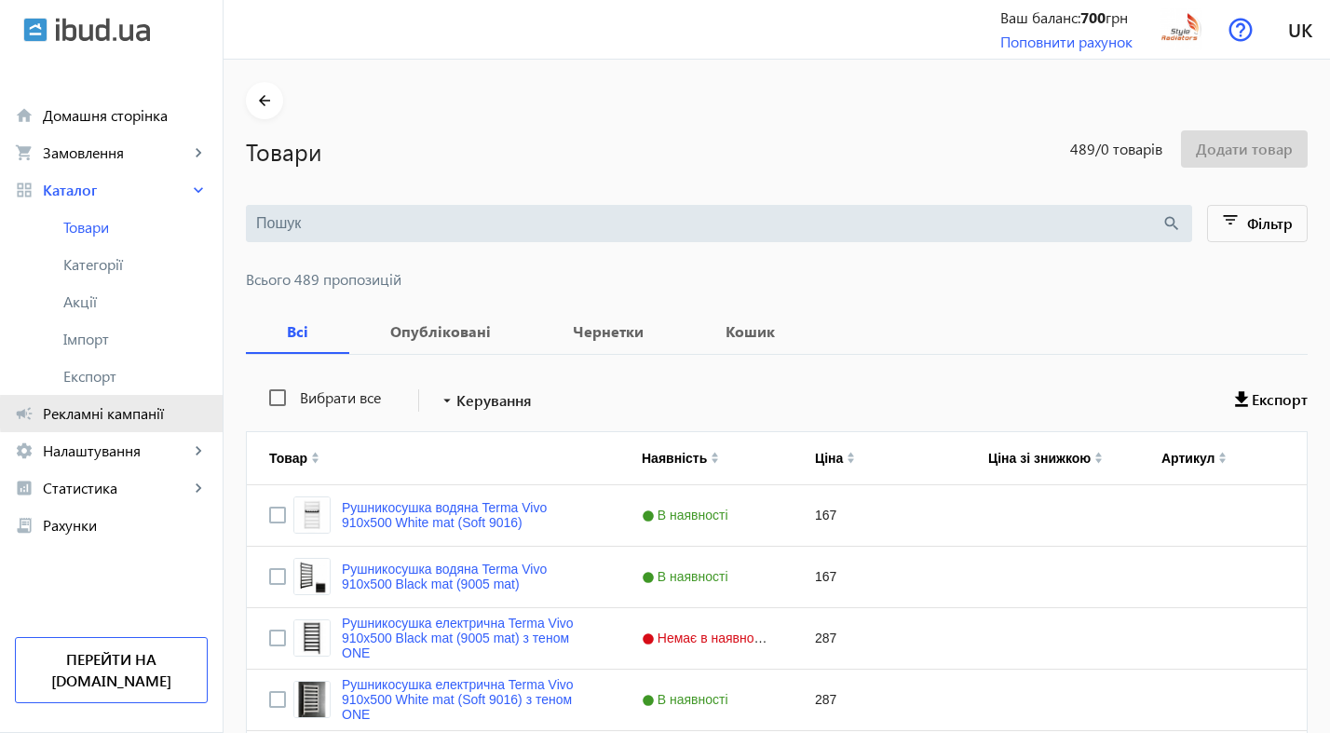
click at [139, 413] on span "Рекламні кампанії" at bounding box center [125, 413] width 165 height 19
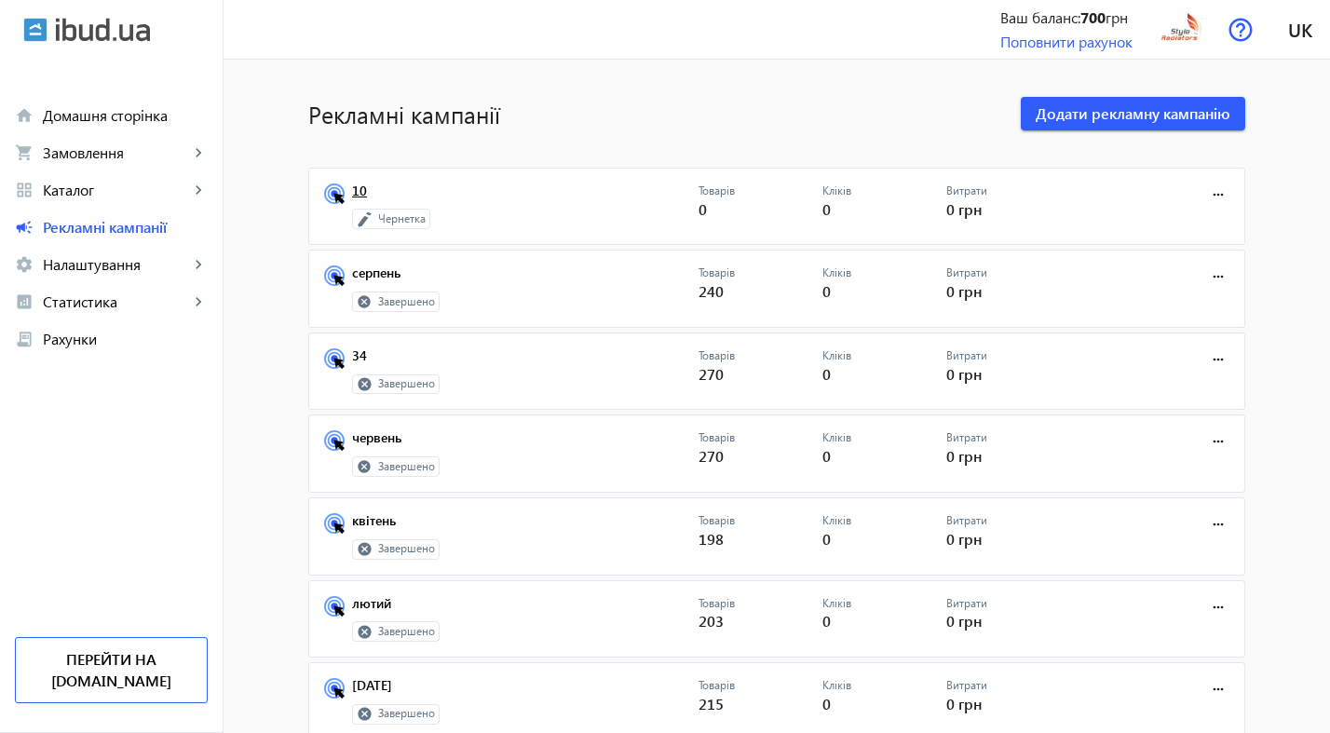
click at [354, 187] on link "10" at bounding box center [525, 197] width 347 height 26
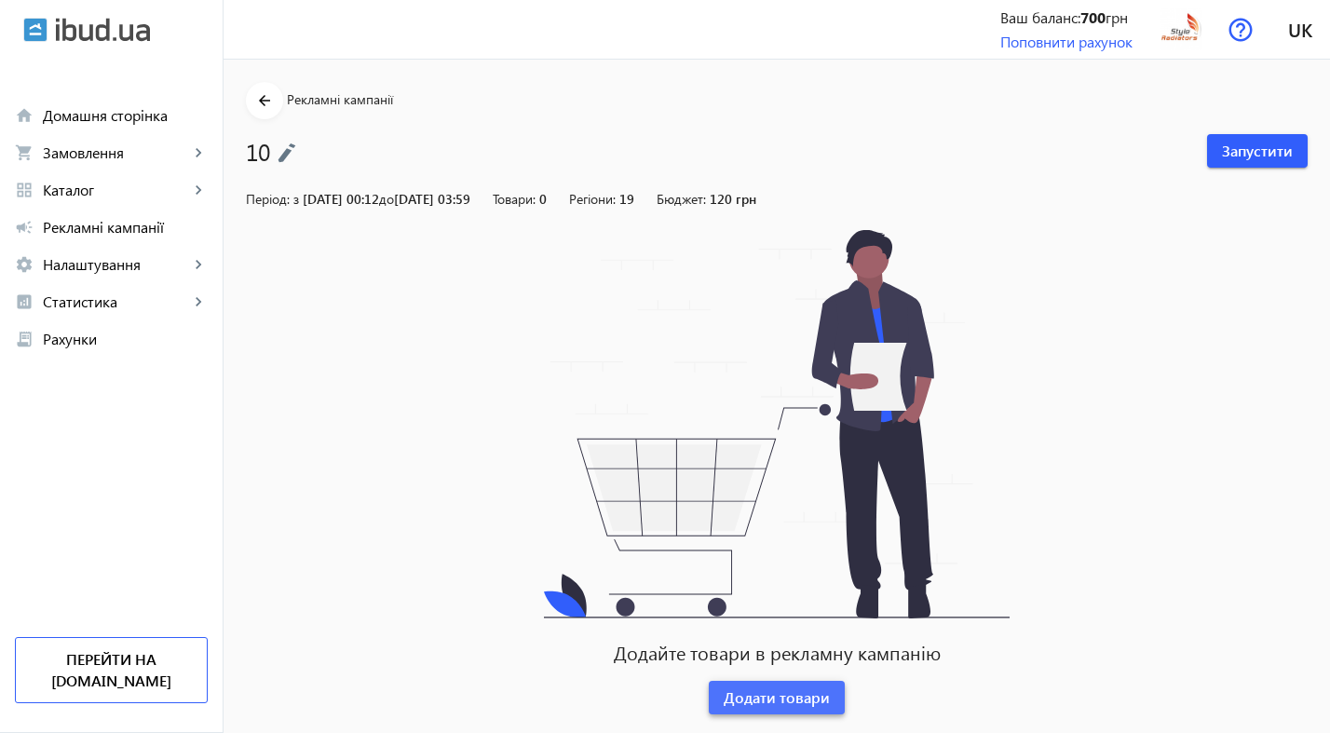
click at [819, 704] on span "Додати товари" at bounding box center [777, 697] width 106 height 20
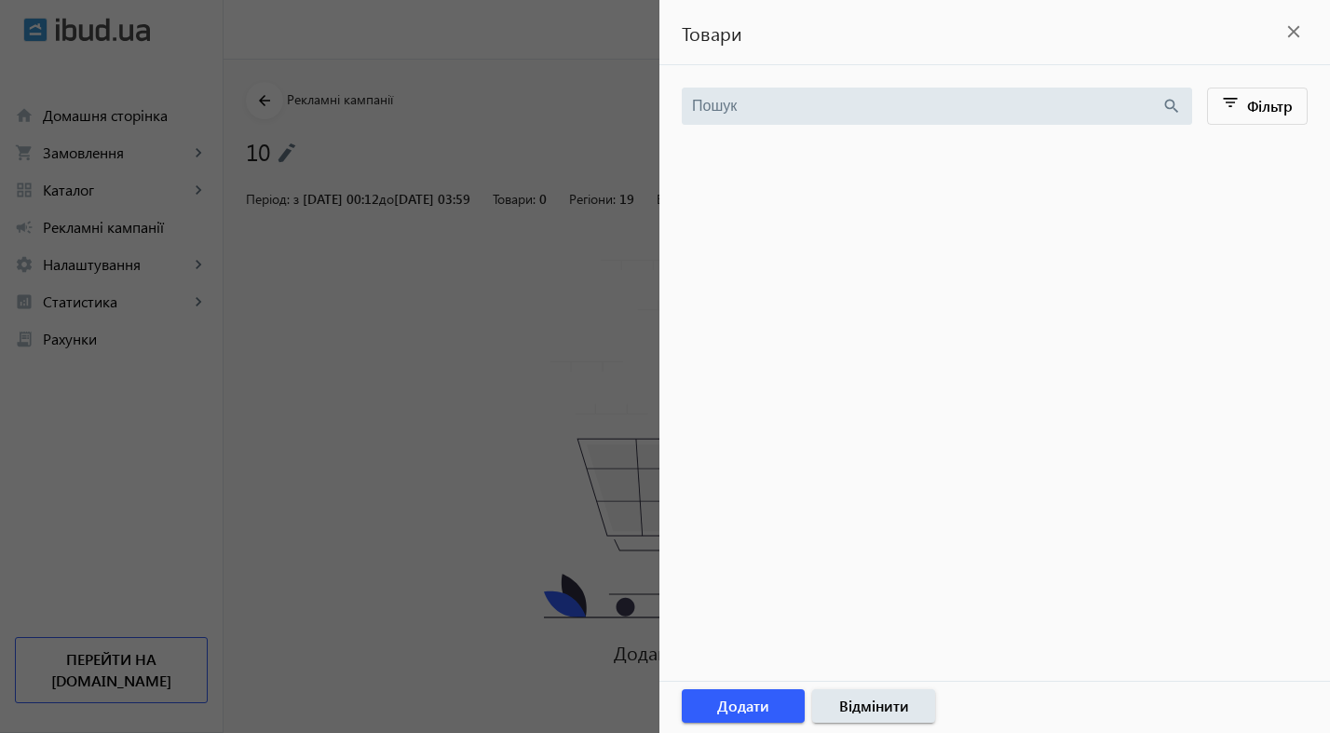
click at [1294, 34] on mat-icon "close" at bounding box center [1294, 32] width 28 height 28
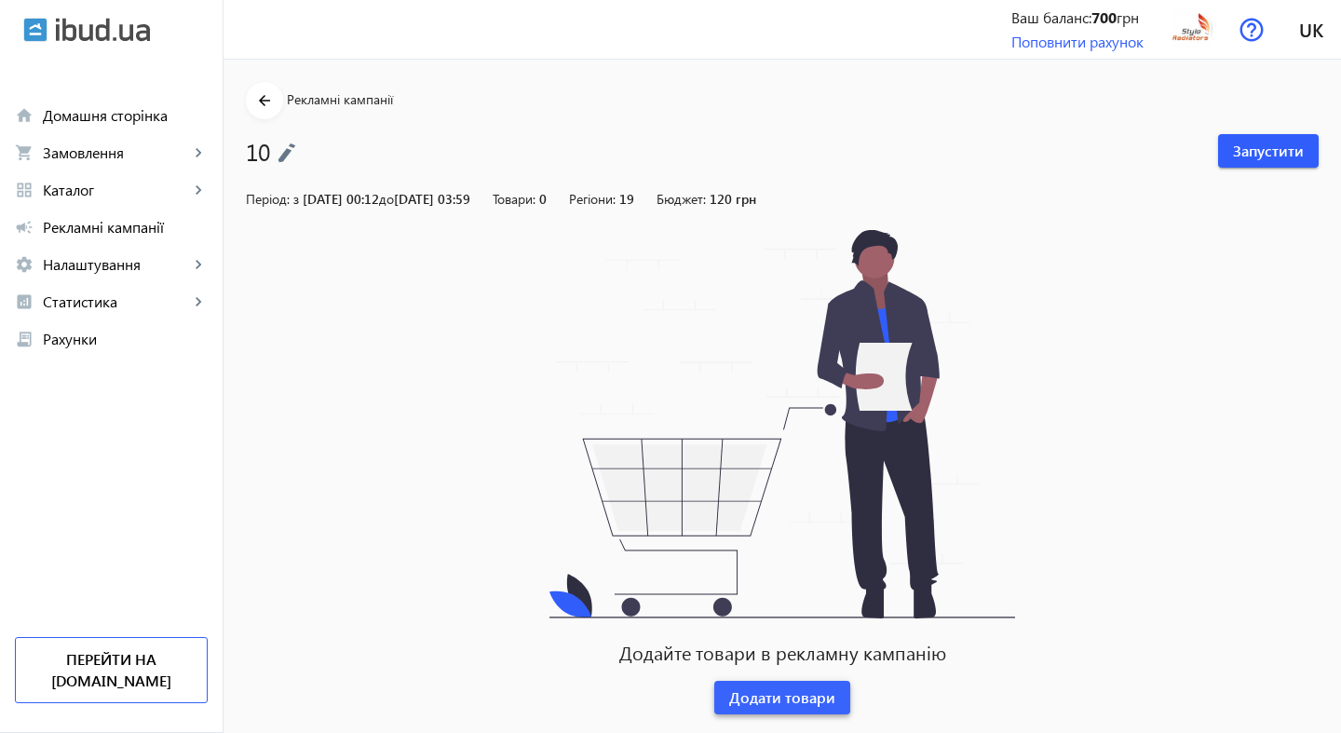
click at [809, 695] on span "Додати товари" at bounding box center [782, 697] width 106 height 20
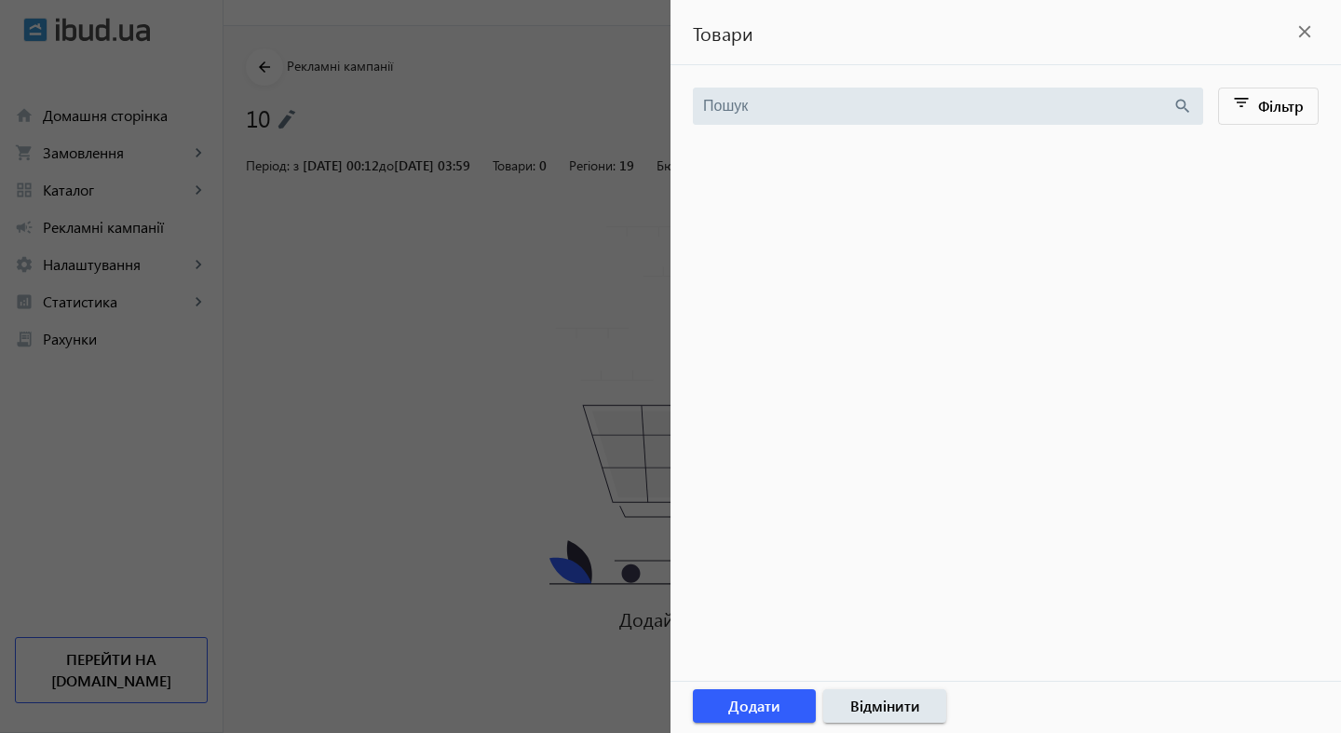
scroll to position [33, 0]
click at [1244, 113] on mat-icon "filter_list" at bounding box center [1243, 106] width 26 height 26
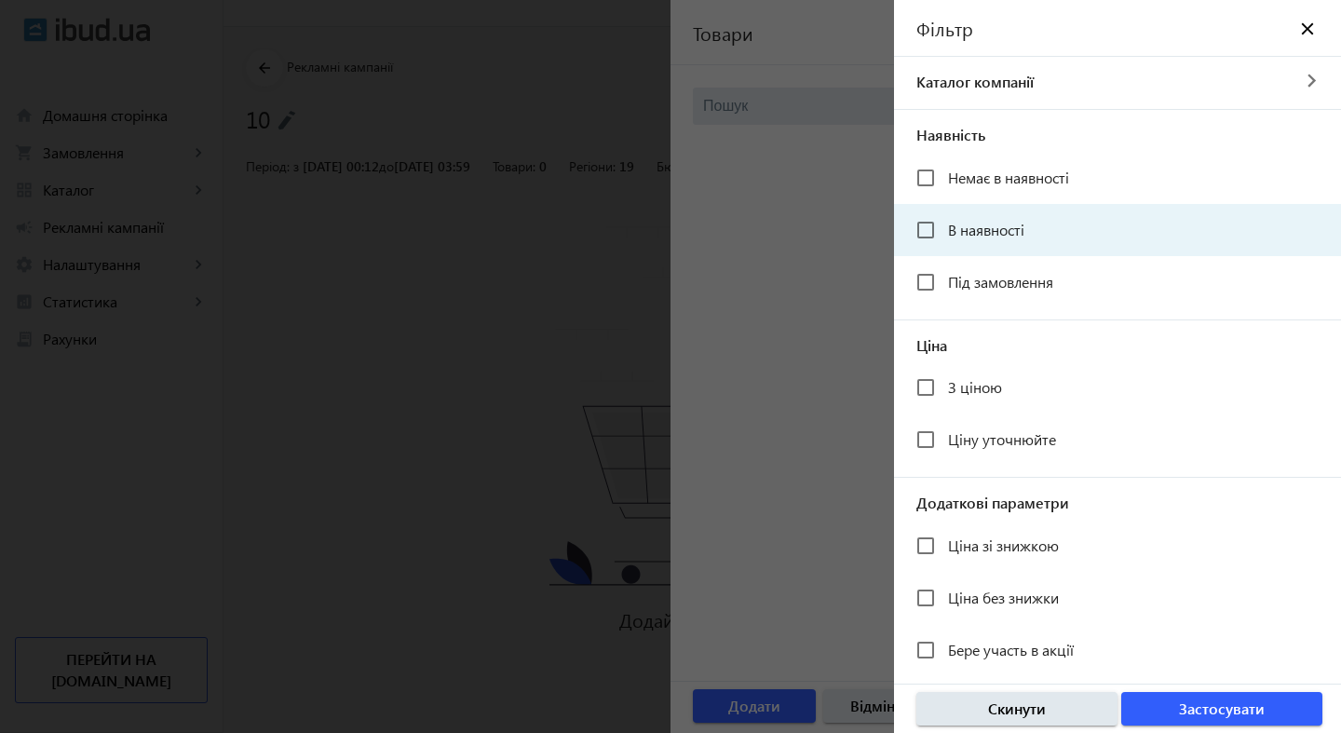
click at [1036, 211] on mat-checkbox "В наявності" at bounding box center [1129, 229] width 425 height 37
click at [928, 227] on input "В наявності" at bounding box center [925, 229] width 37 height 37
checkbox input "true"
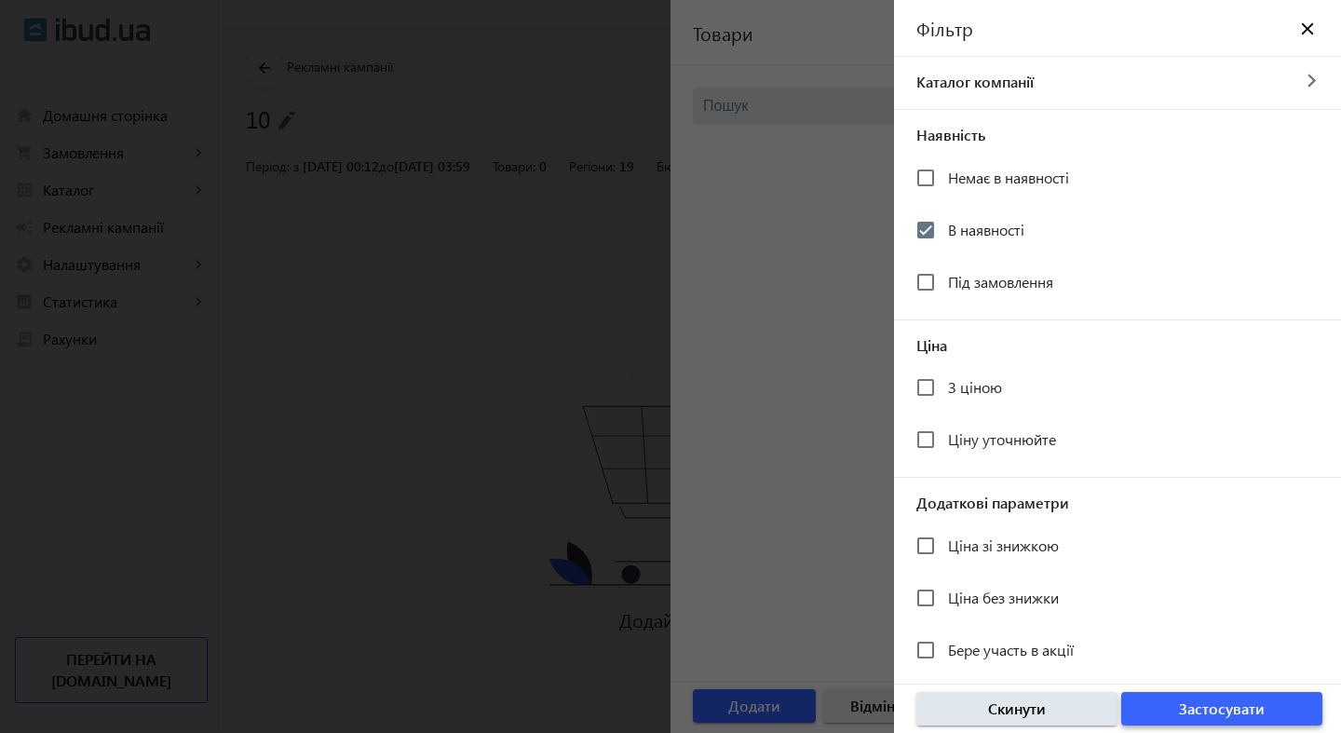
click at [1258, 707] on span "Застосувати" at bounding box center [1222, 709] width 86 height 20
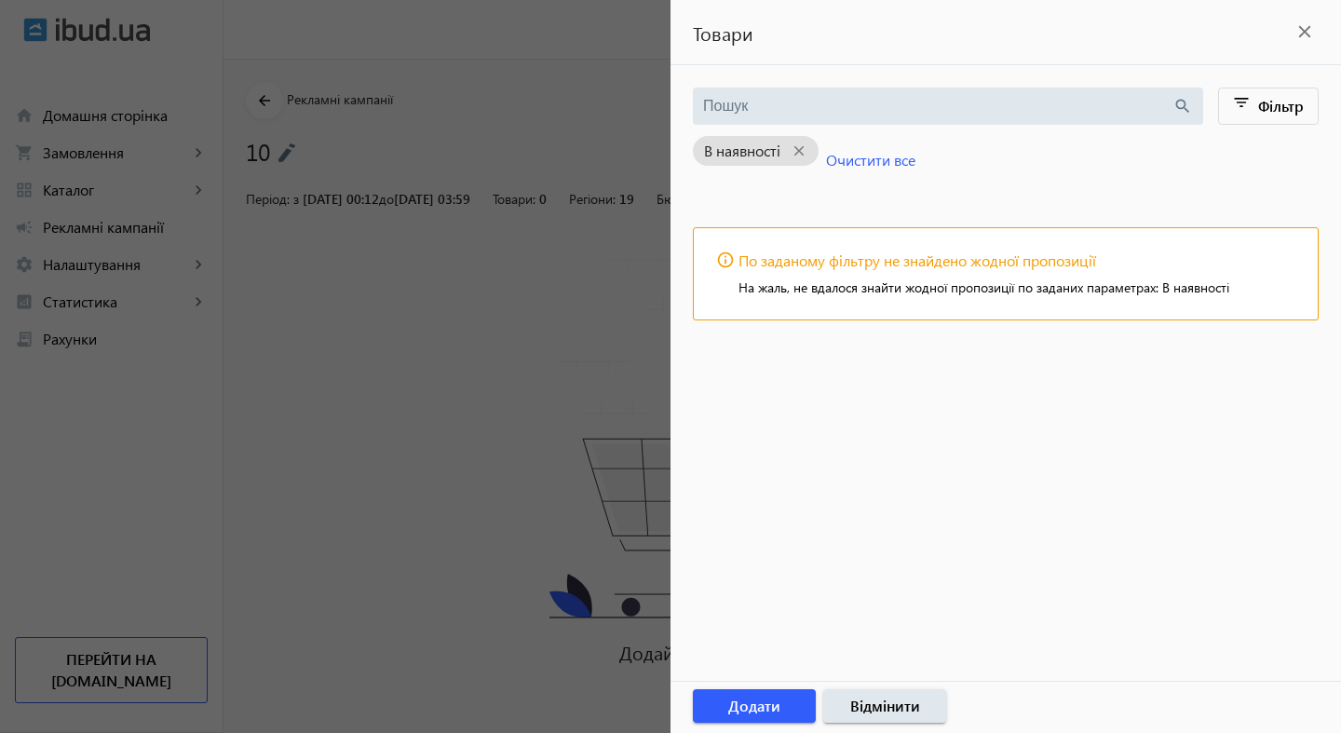
click at [1302, 33] on mat-icon "close" at bounding box center [1305, 32] width 28 height 28
